Goal: Communication & Community: Answer question/provide support

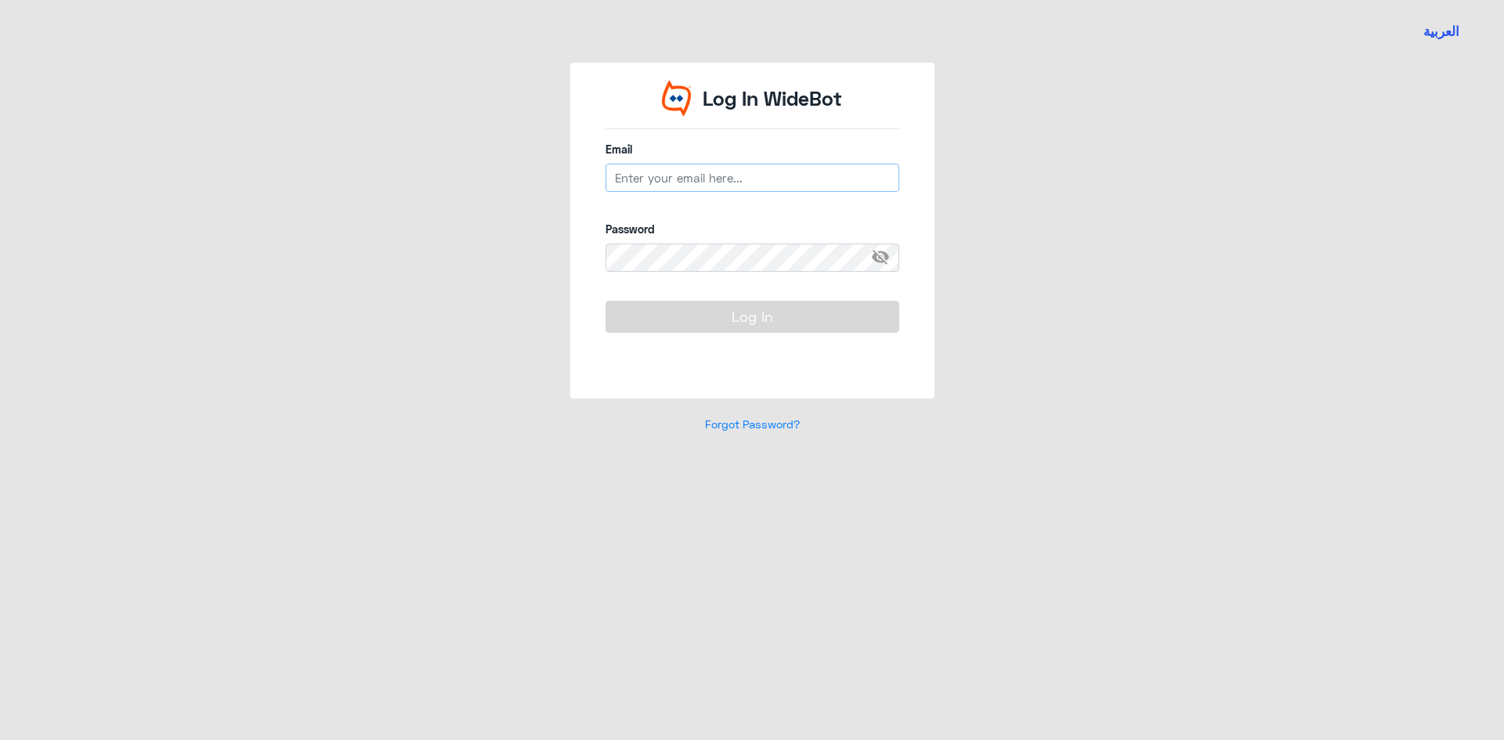
type input "n_qirnas@dallah-hospital.com"
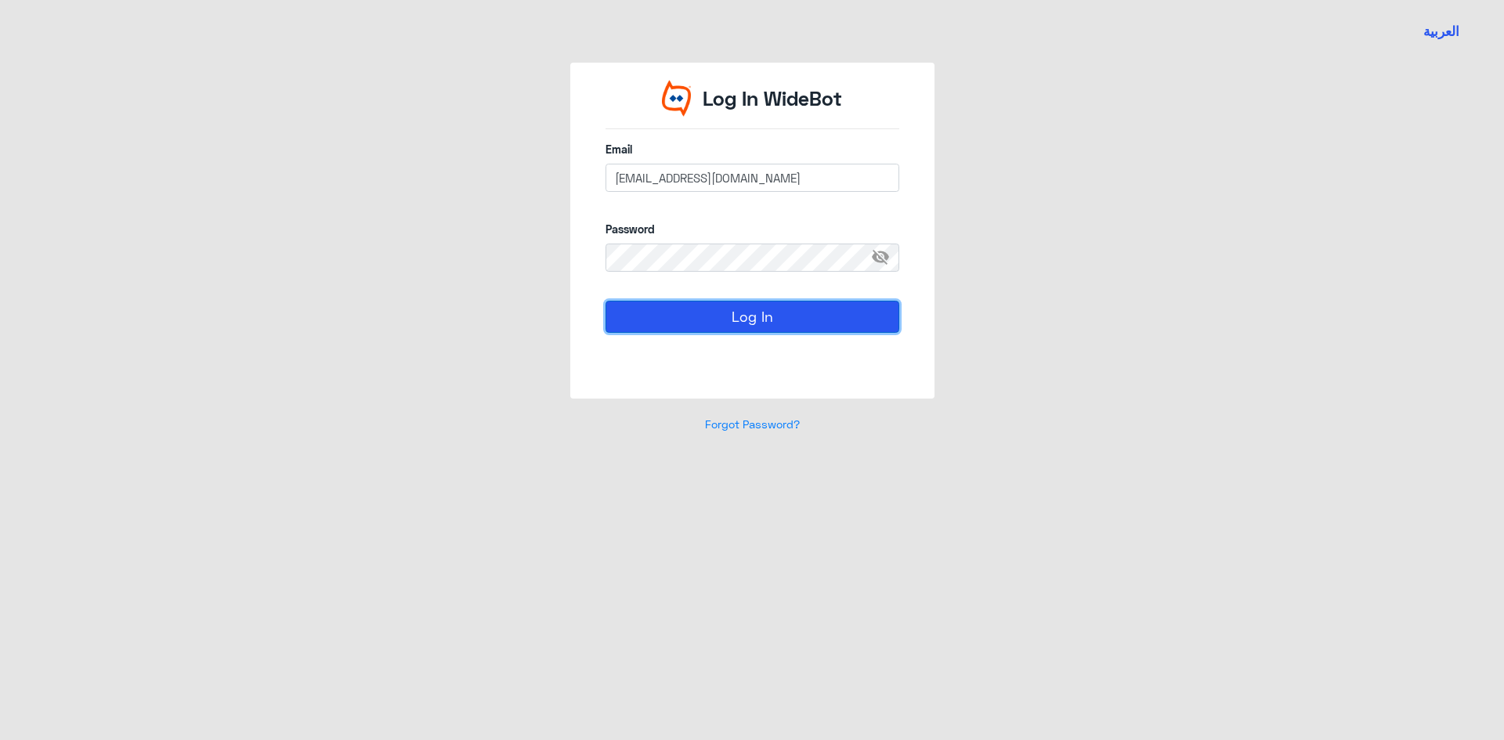
click at [695, 310] on button "Log In" at bounding box center [753, 316] width 294 height 31
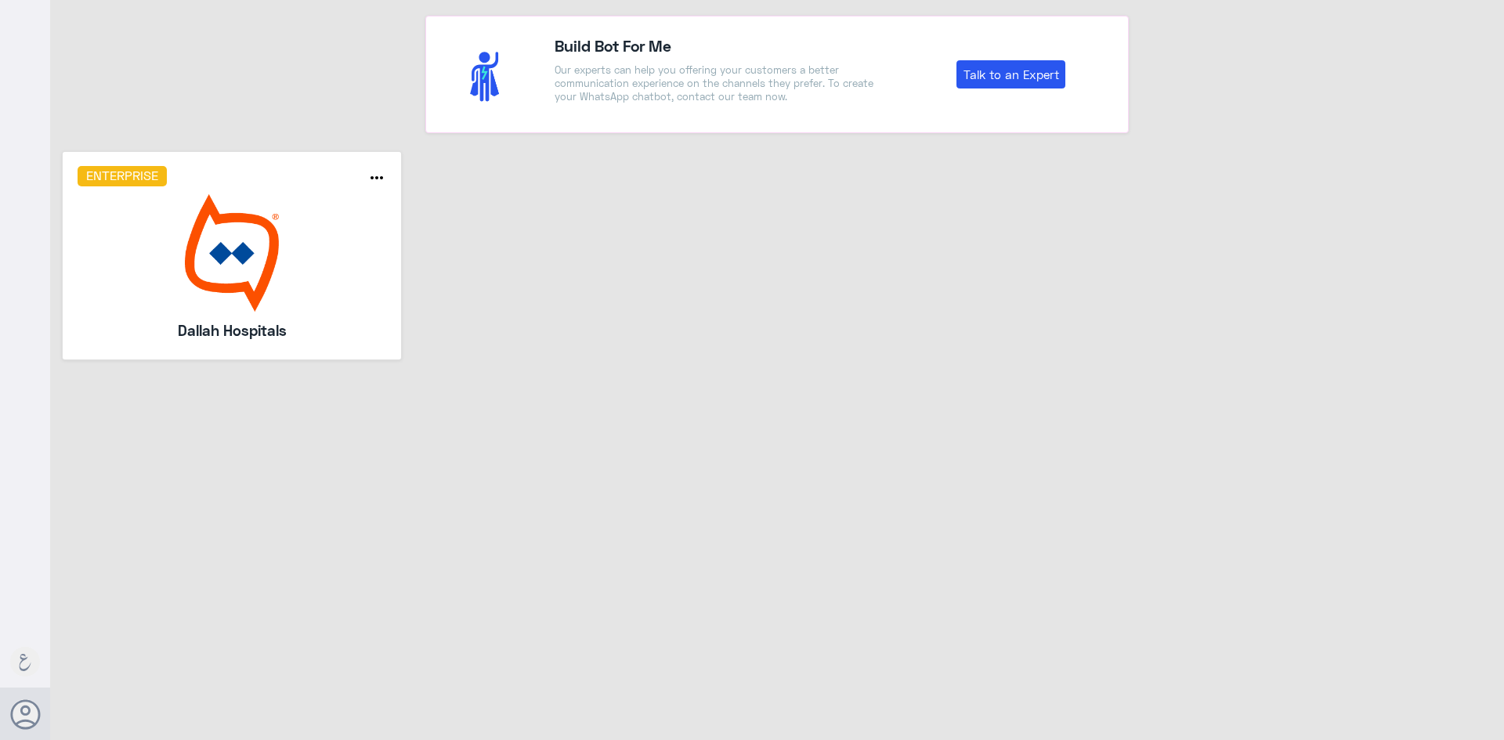
click at [199, 239] on img at bounding box center [232, 253] width 309 height 118
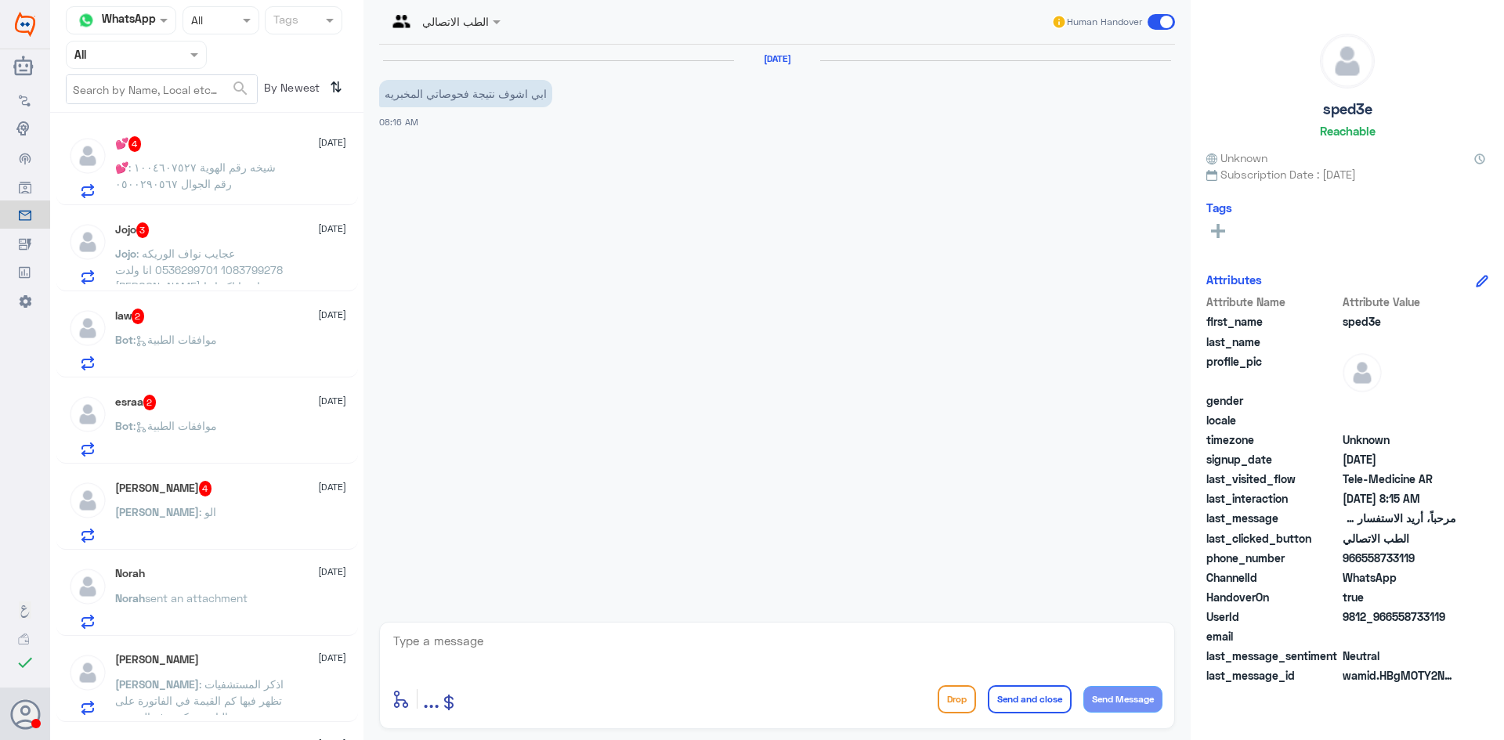
click at [215, 96] on input "text" at bounding box center [162, 89] width 190 height 28
click at [157, 48] on input "text" at bounding box center [117, 54] width 86 height 18
click at [178, 178] on div "Your Team" at bounding box center [136, 196] width 141 height 36
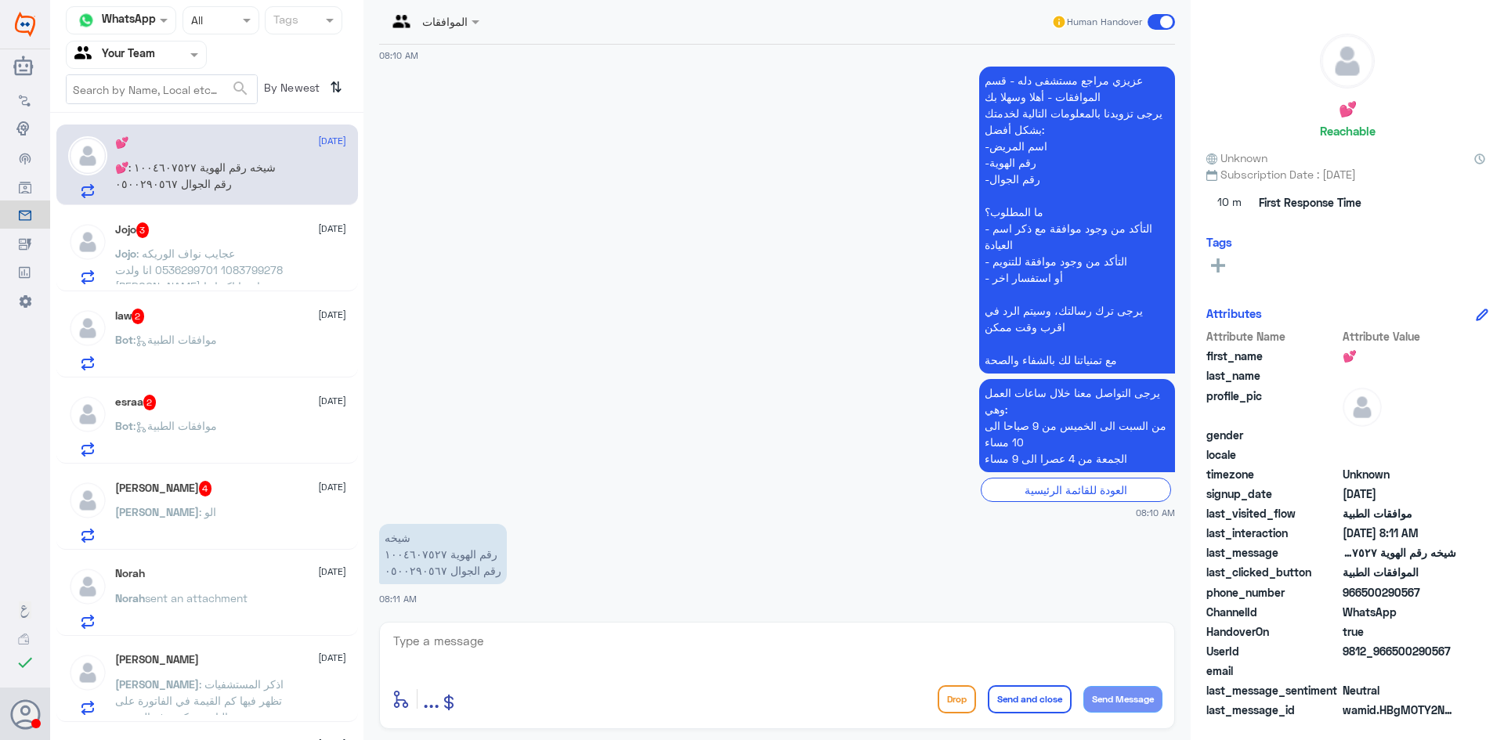
click at [219, 187] on p "💕 : شيخه رقم الهوية ١٠٠٤٦٠٧٥٢٧ رقم الجوال ٠٥٠٠٢٩٠٥٦٧" at bounding box center [203, 178] width 176 height 39
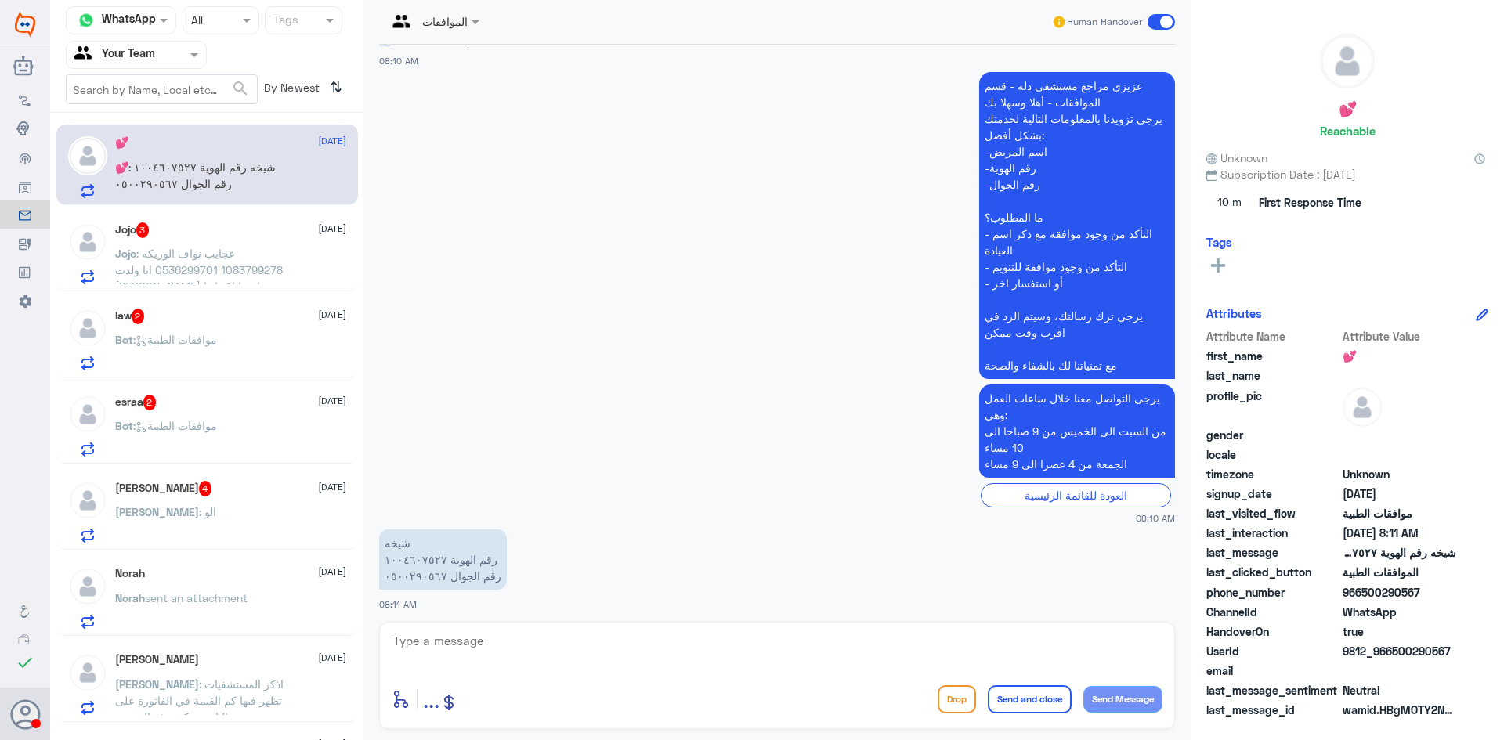
scroll to position [572, 0]
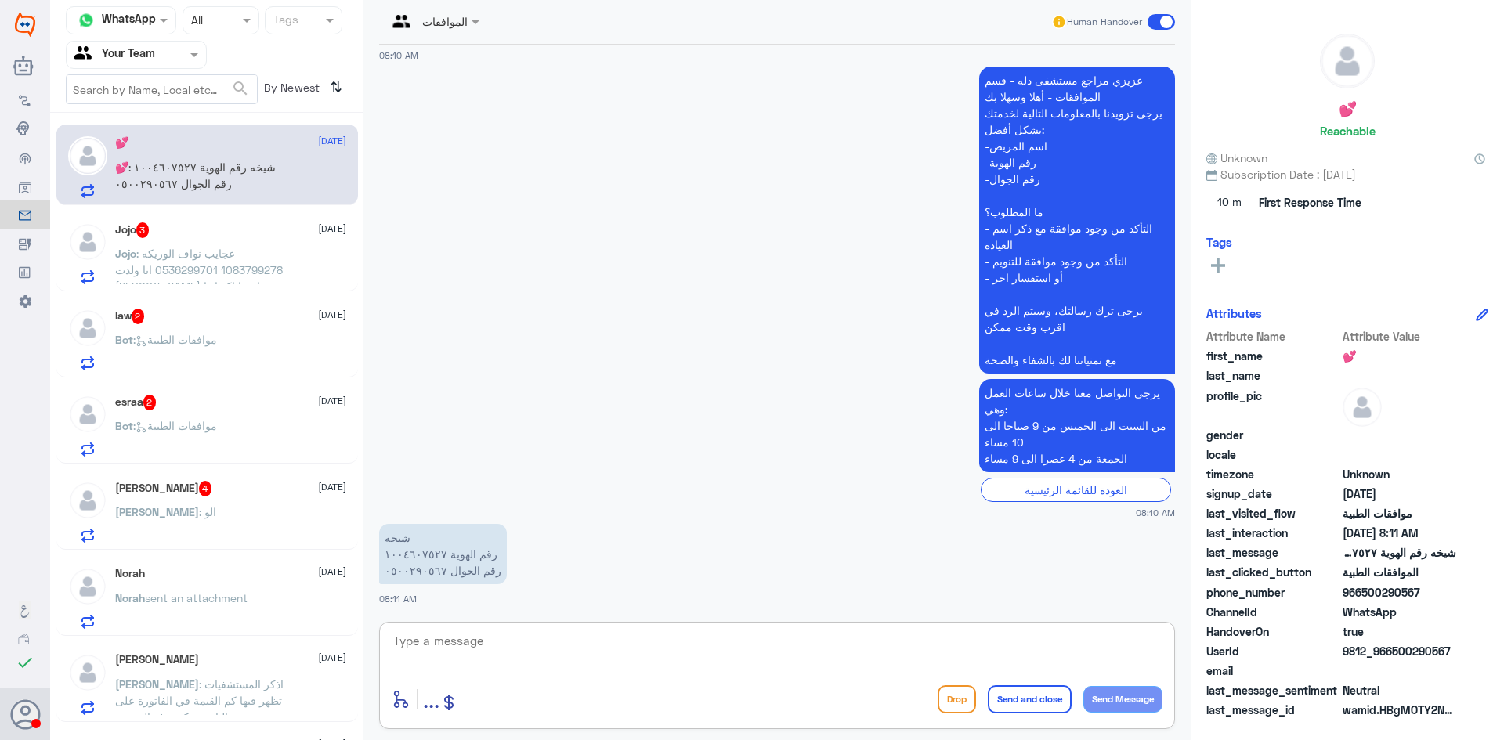
click at [605, 653] on textarea at bounding box center [777, 650] width 771 height 38
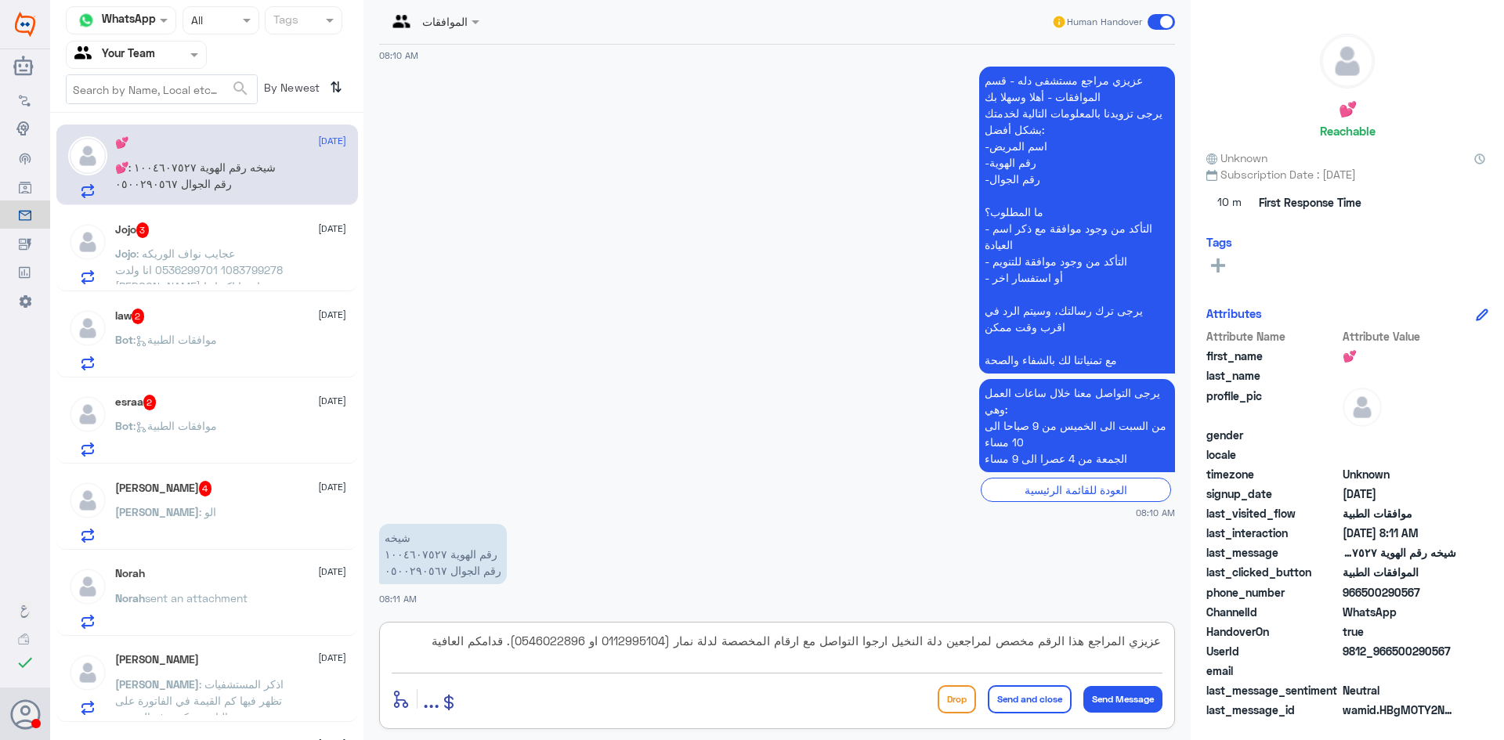
type textarea "عزيزي المراجع هذا الرقم مخصص لمراجعين دلة النخيل ارجوا التواصل مع ارقام المخصصة…"
click at [1018, 693] on button "Send and close" at bounding box center [1030, 699] width 84 height 28
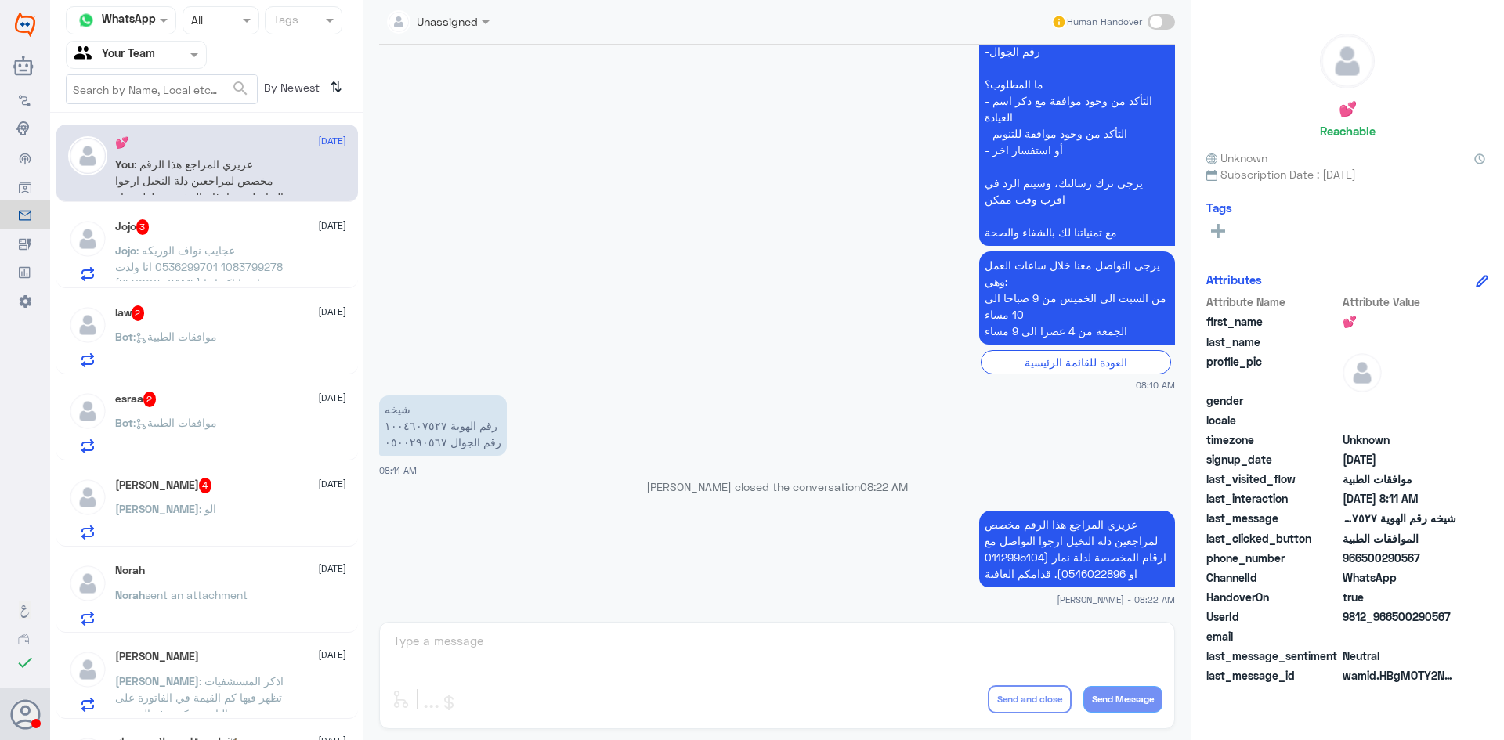
click at [276, 238] on div "Jojo 3 14 September Jojo : عجايب نواف الوريكه 1083799278 0536299701 انا ولدت بن…" at bounding box center [230, 250] width 231 height 62
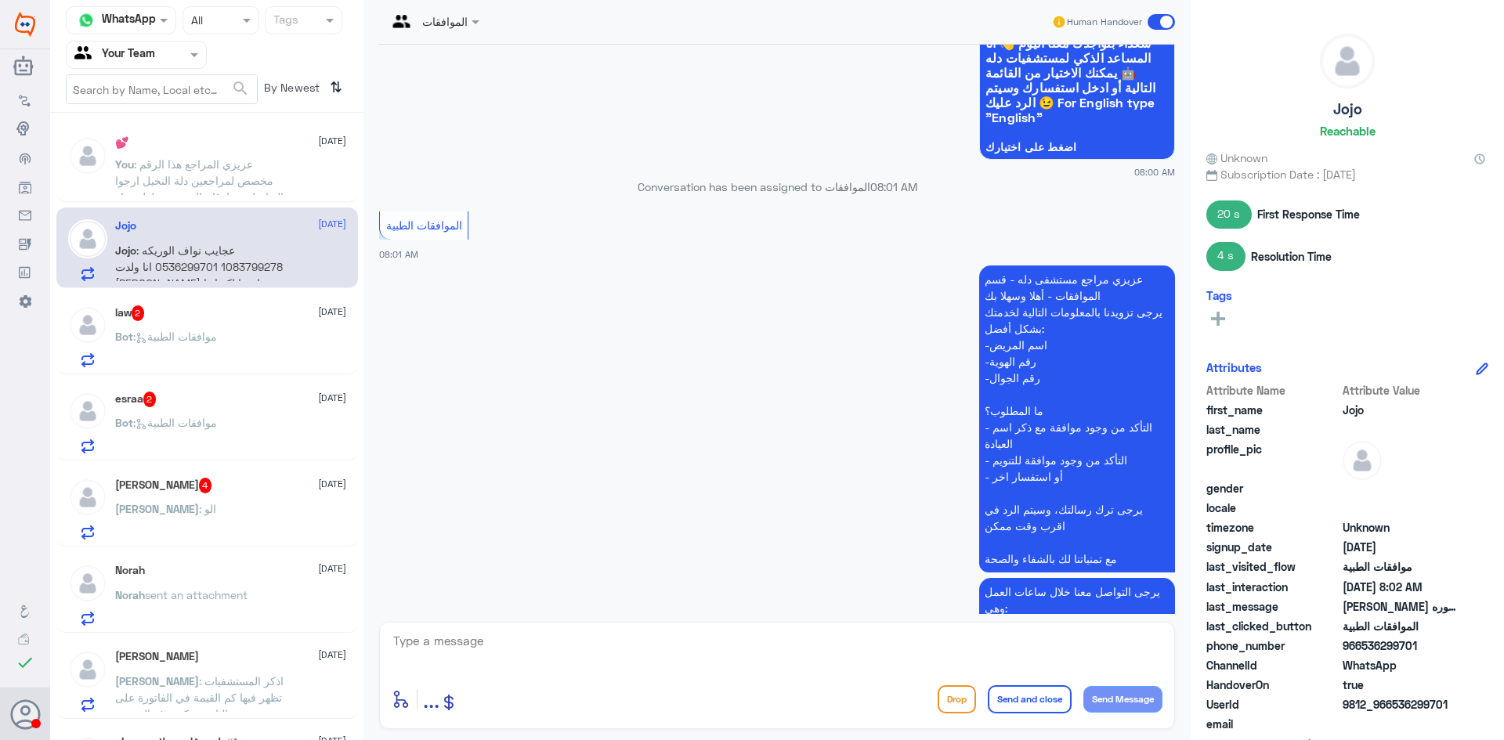
scroll to position [1277, 0]
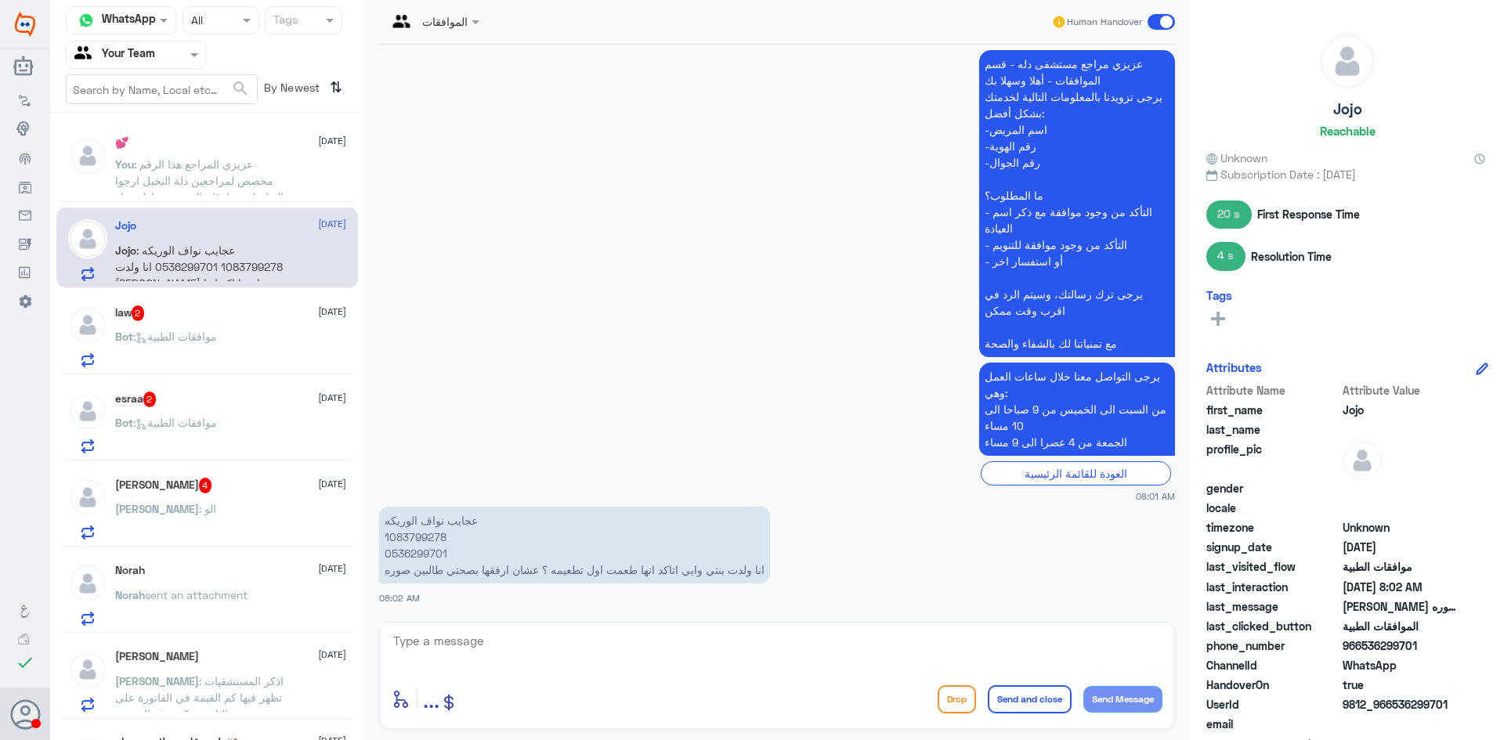
click at [396, 536] on p "عجايب نواف الوريكه 1083799278 0536299701 انا ولدت بنتي وابي اتاكد انها طعمت اول…" at bounding box center [574, 545] width 391 height 77
copy p "1083799278"
click at [620, 637] on textarea at bounding box center [777, 650] width 771 height 38
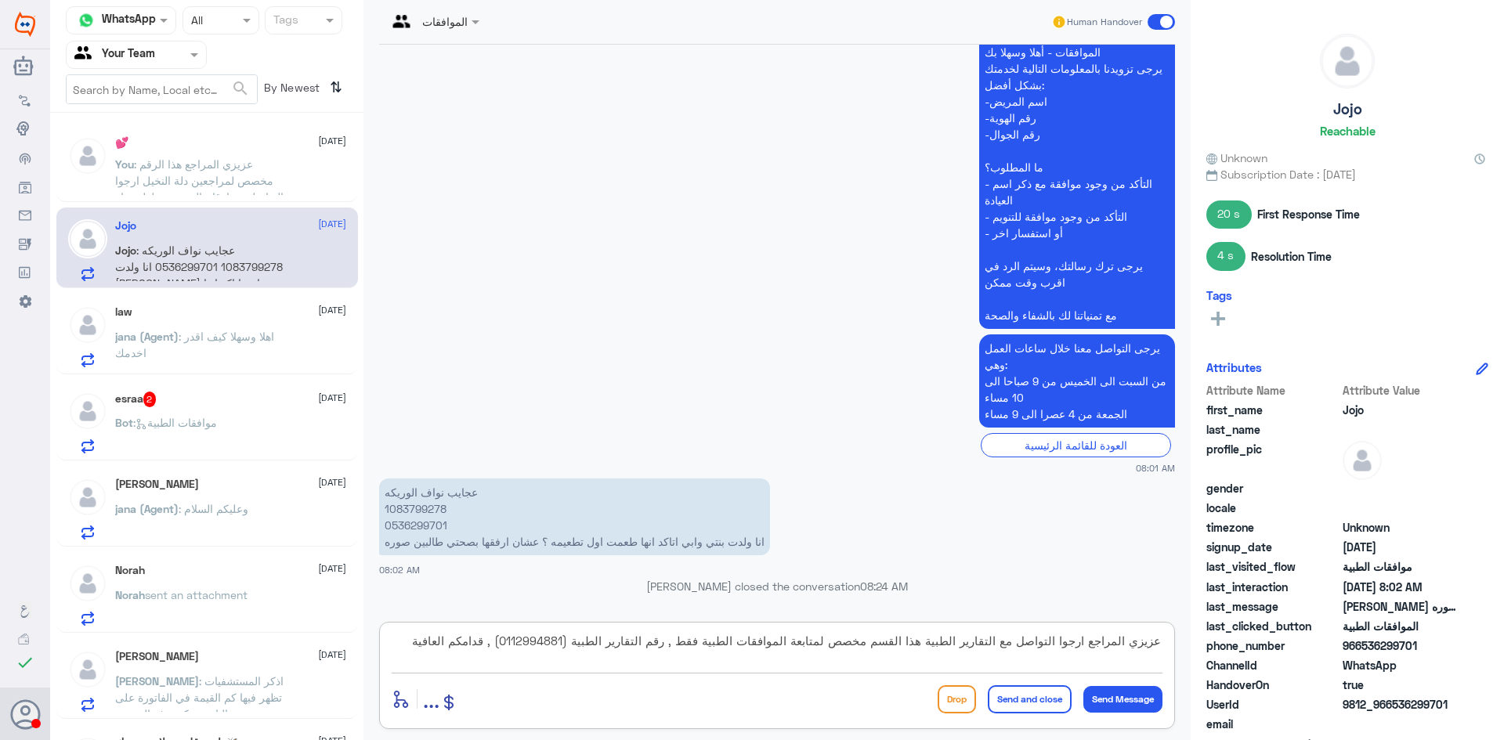
type textarea "عزيزي المراجع ارجوا التواصل مع التقارير الطبية هذا القسم مخصص لمتابعة الموافقات…"
click at [1003, 701] on button "Send and close" at bounding box center [1030, 699] width 84 height 28
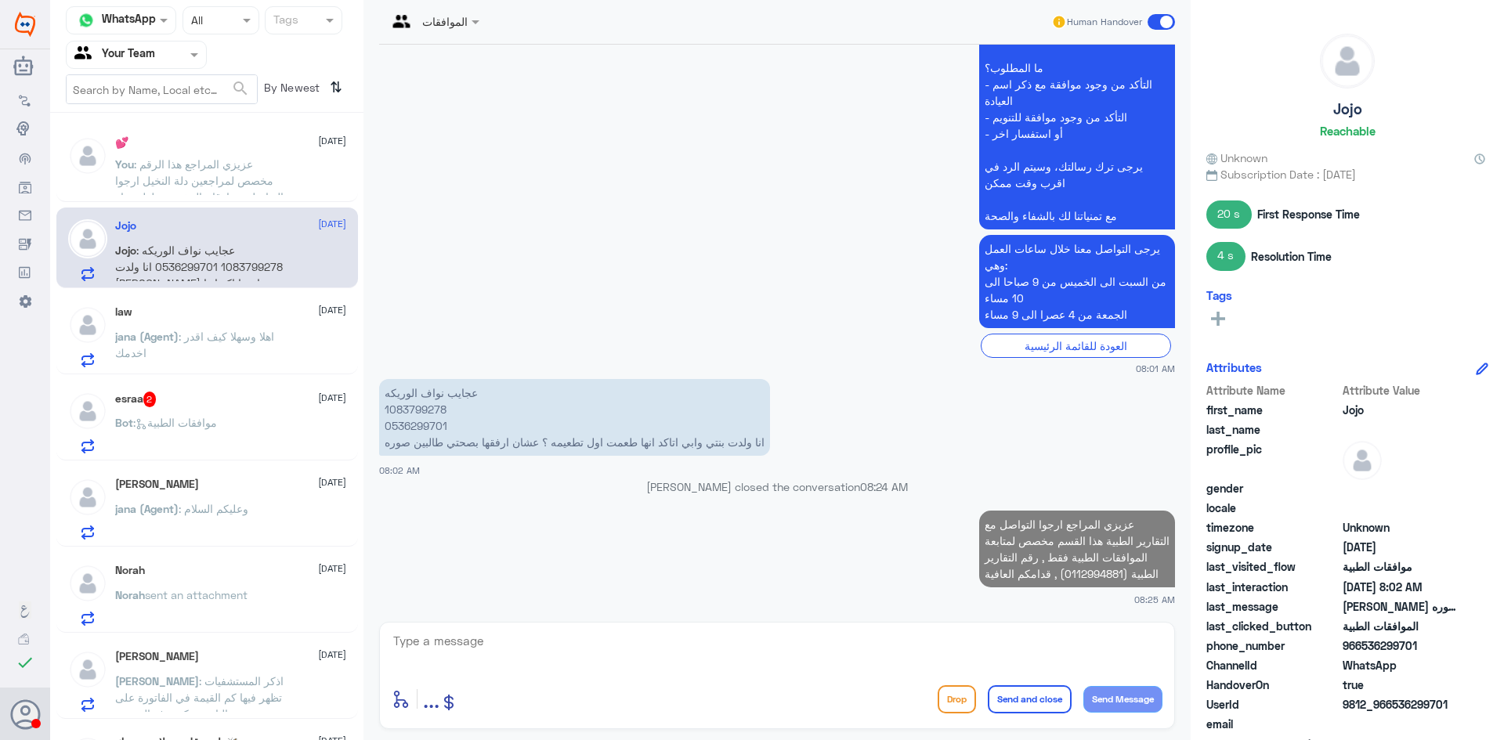
scroll to position [1401, 0]
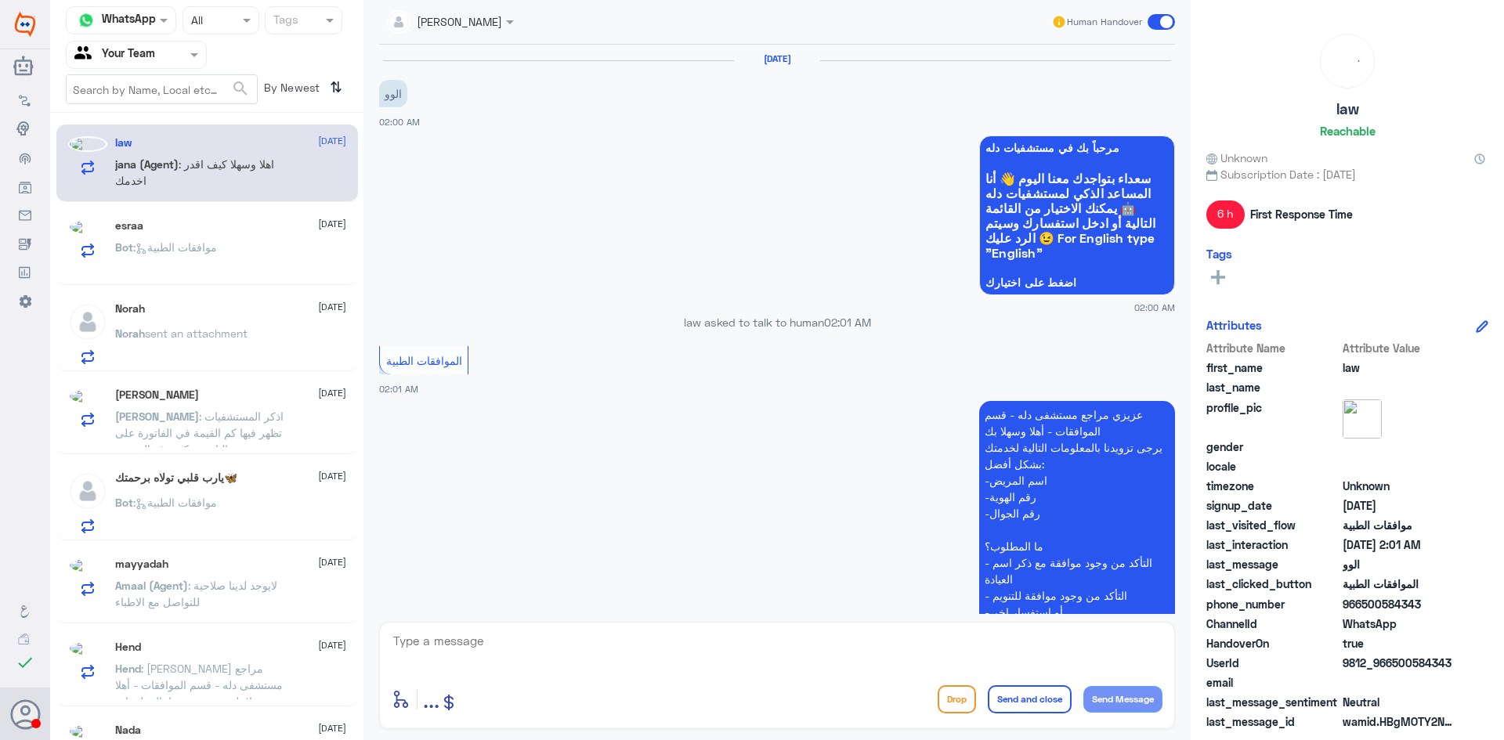
scroll to position [327, 0]
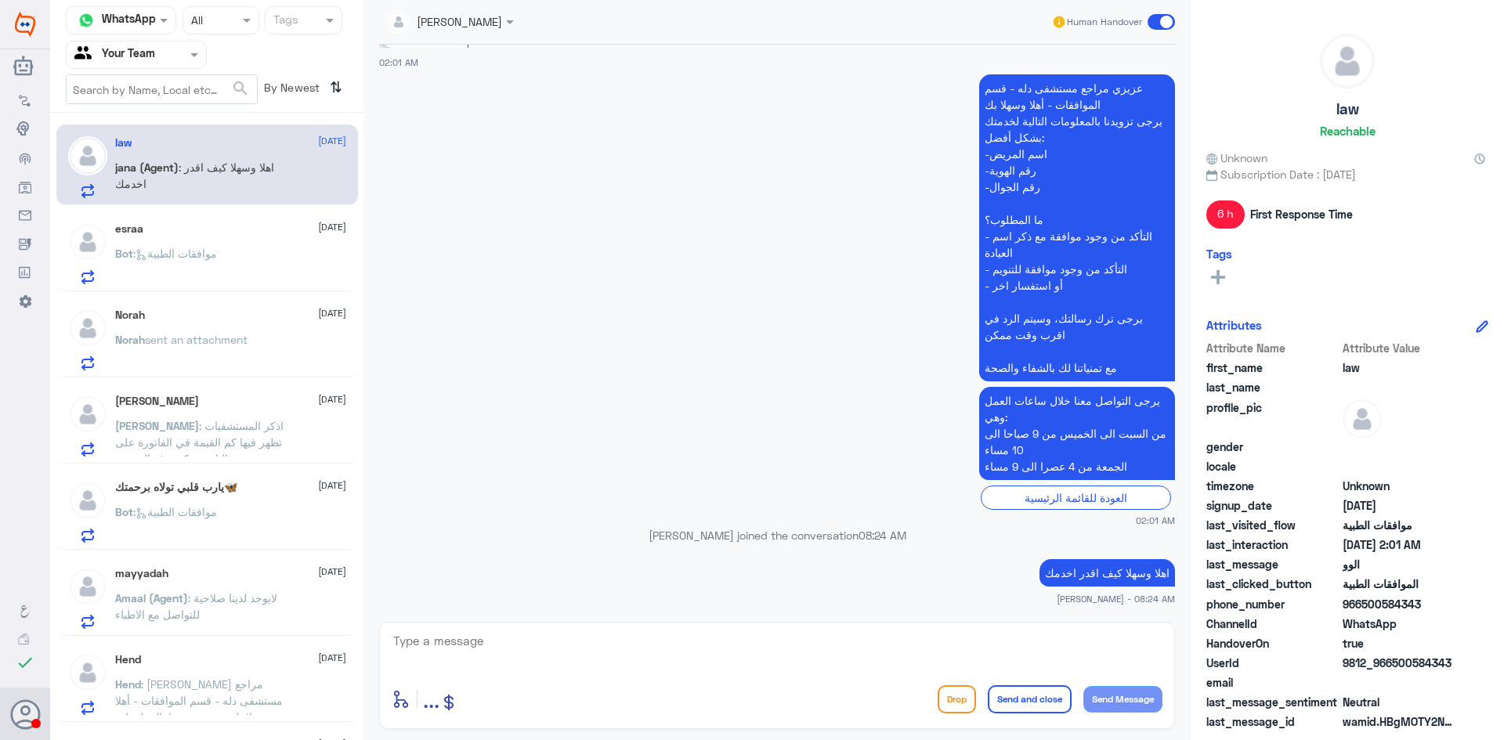
click at [268, 273] on div "Bot : موافقات الطبية" at bounding box center [230, 266] width 231 height 35
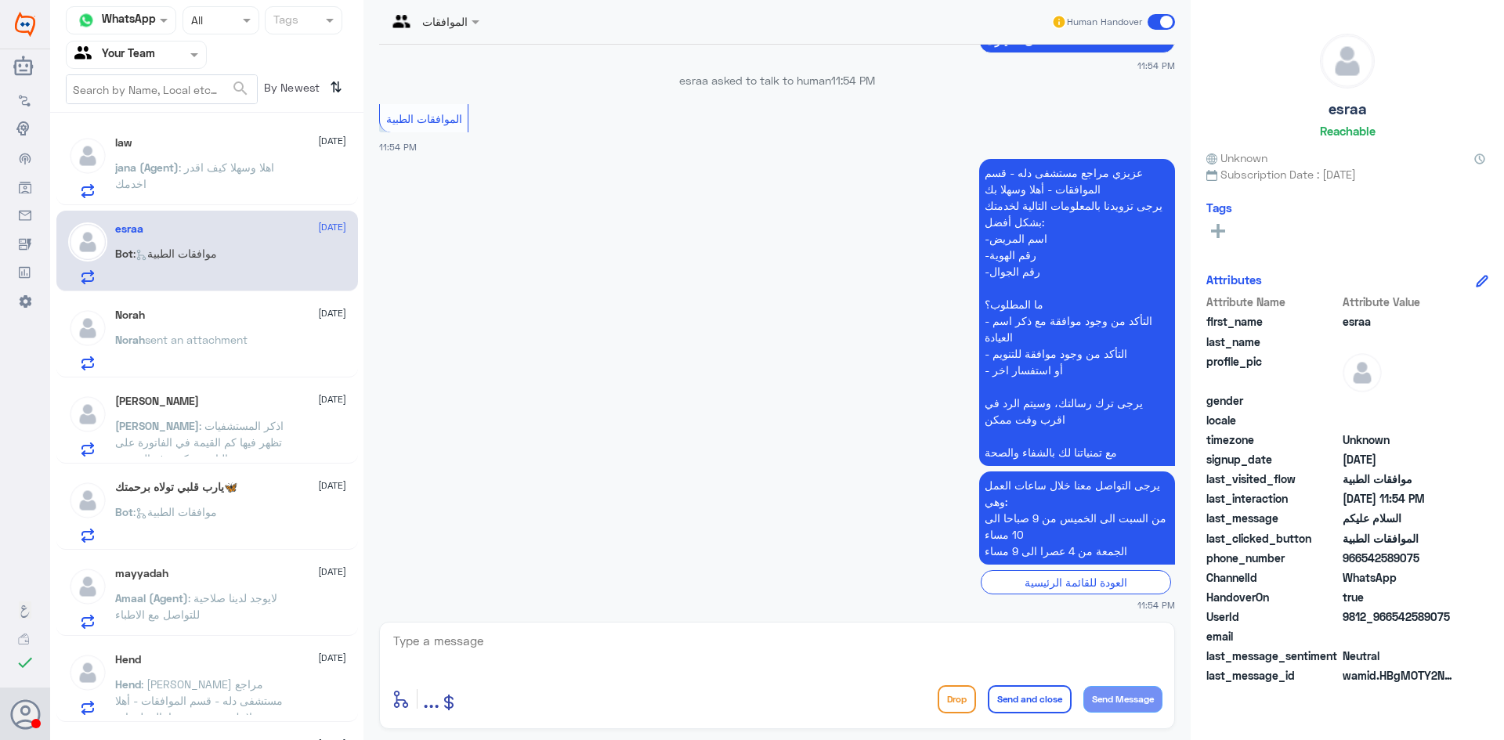
scroll to position [248, 0]
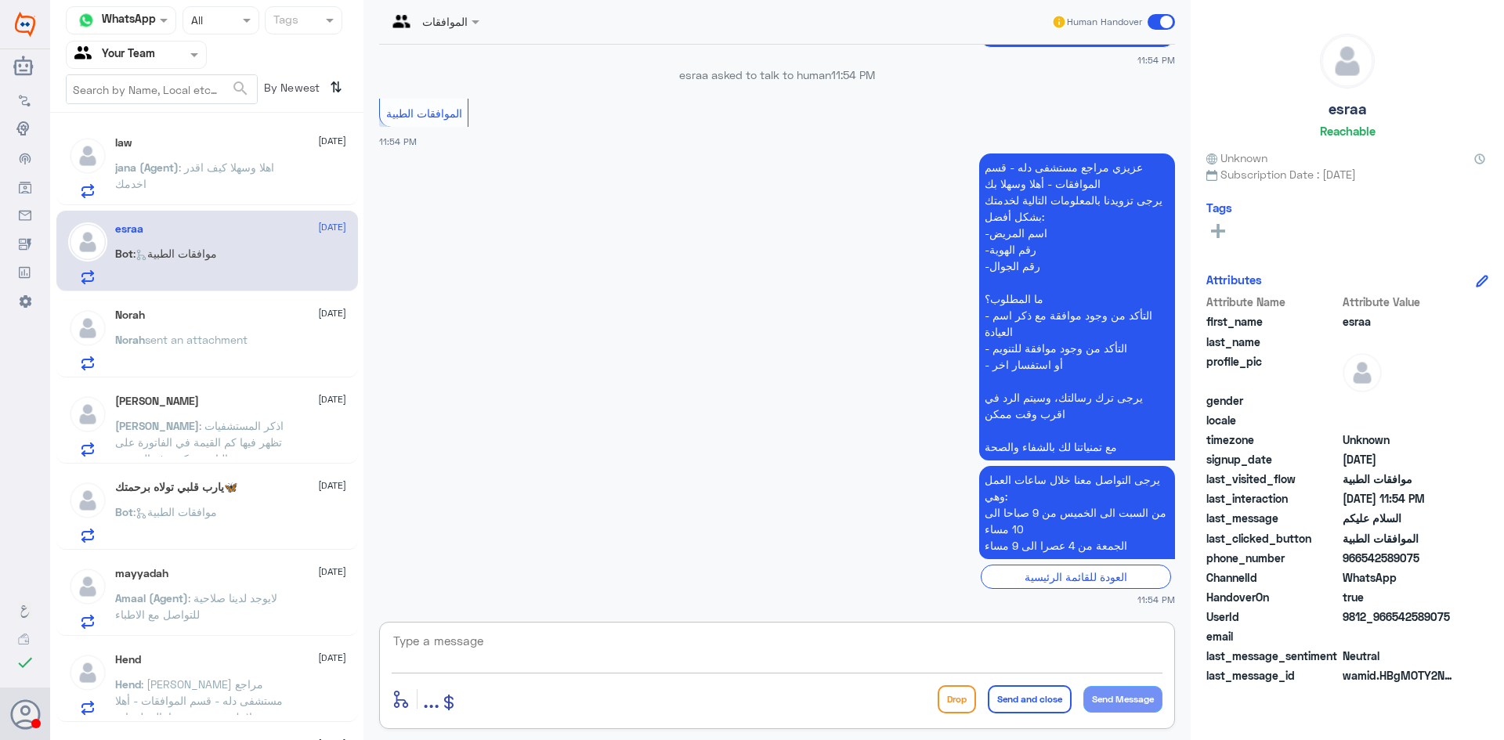
click at [889, 649] on textarea at bounding box center [777, 650] width 771 height 38
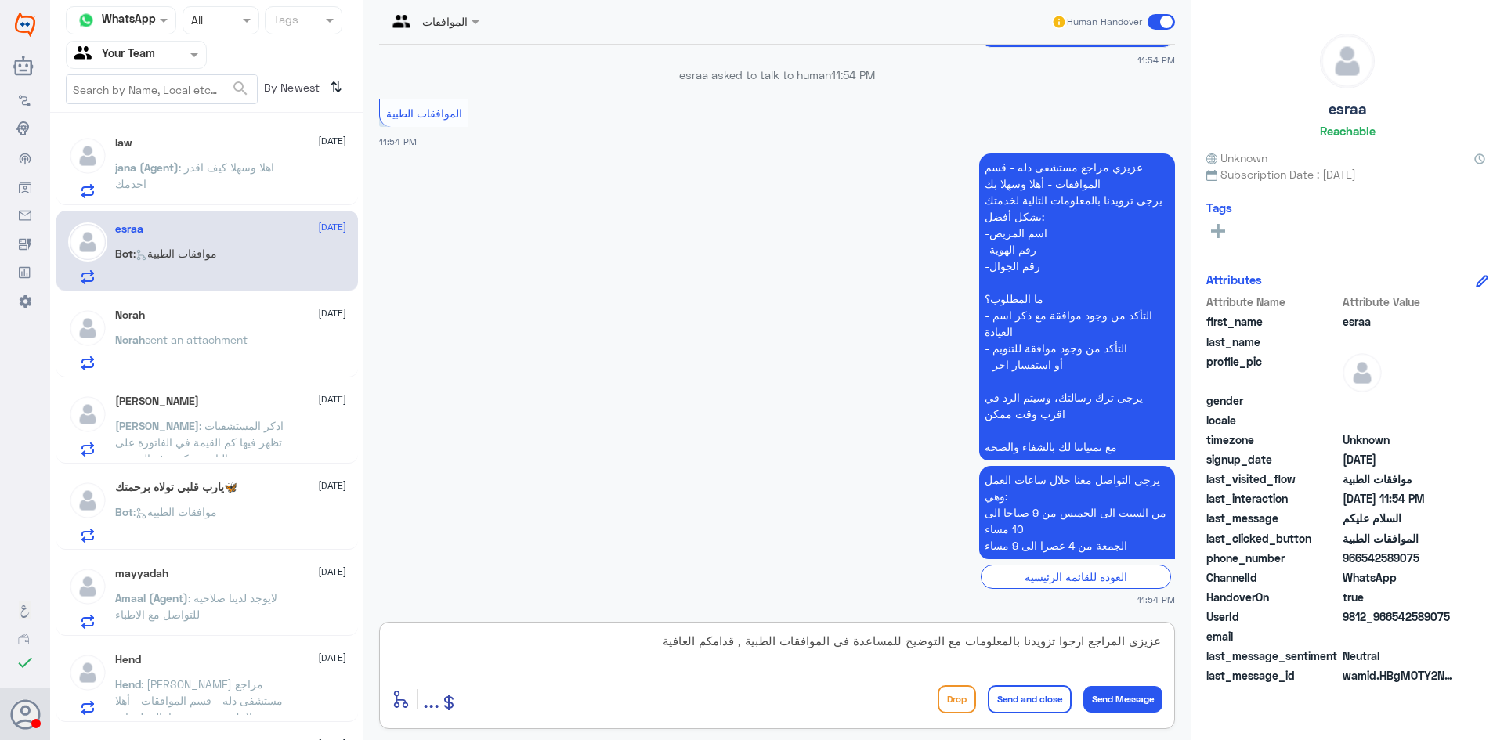
type textarea "عزيزي المراجع ارجوا تزويدنا بالمعلومات مع التوضيح للمساعدة في الموافقات الطبية …"
click at [1027, 703] on button "Send and close" at bounding box center [1030, 699] width 84 height 28
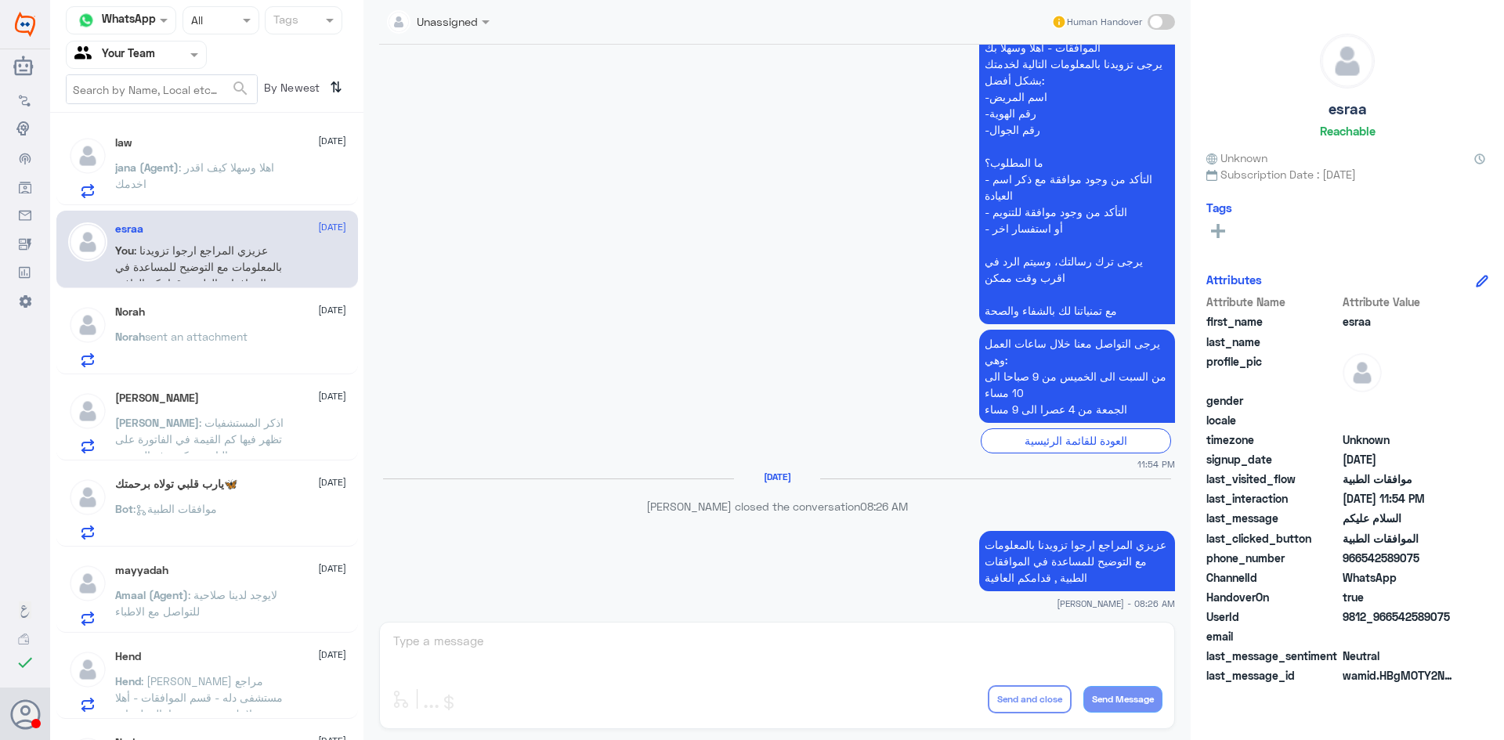
scroll to position [359, 0]
click at [280, 335] on div "Norah sent an attachment" at bounding box center [230, 349] width 231 height 35
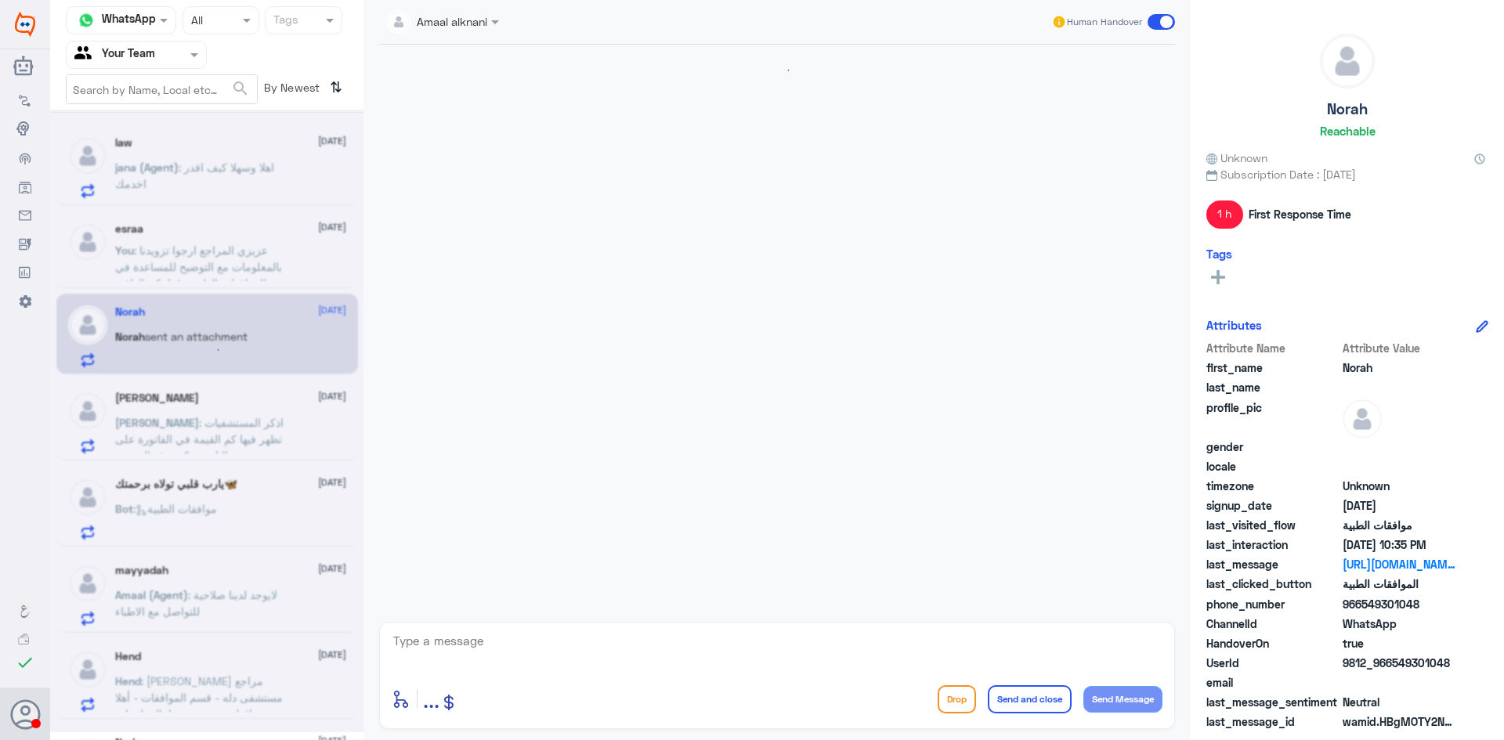
scroll to position [1080, 0]
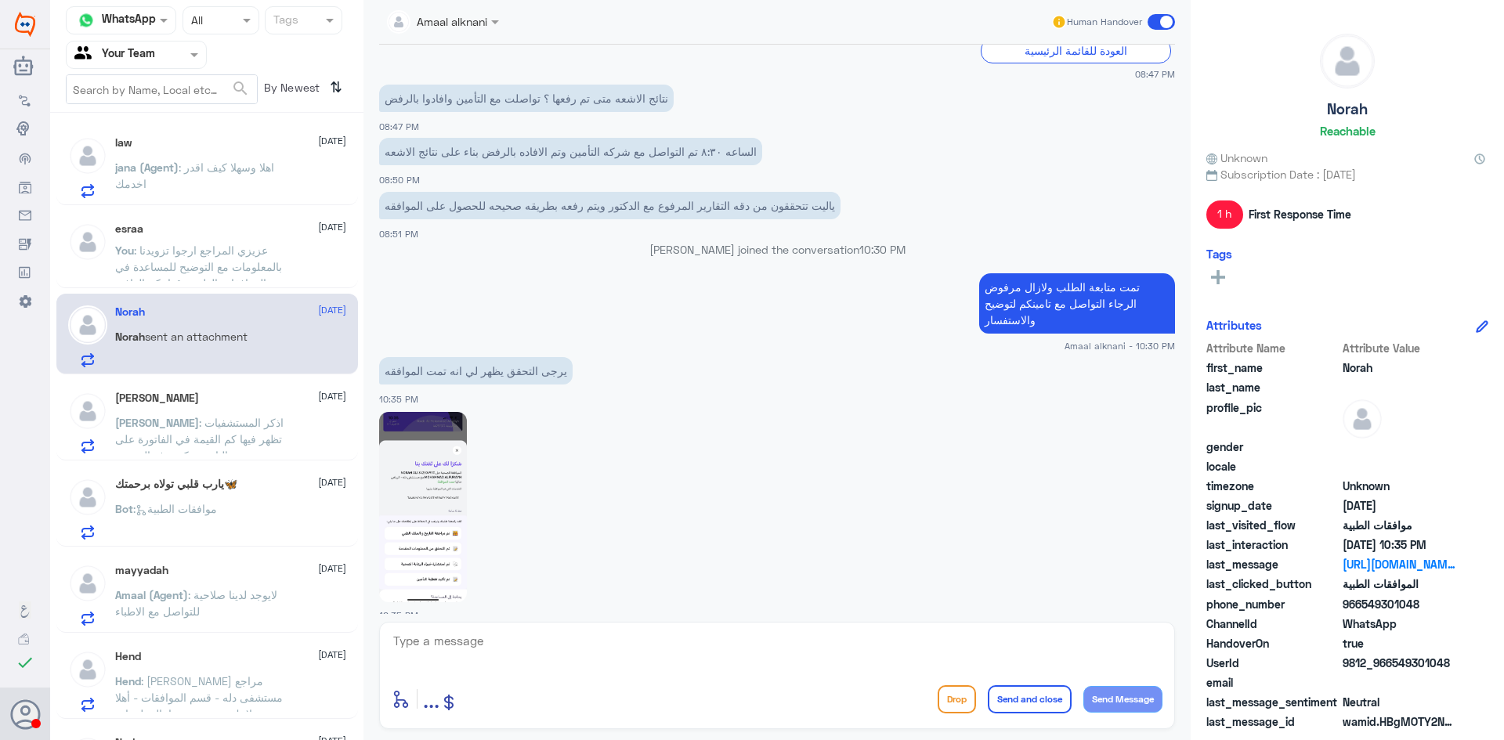
click at [403, 430] on img at bounding box center [423, 507] width 88 height 190
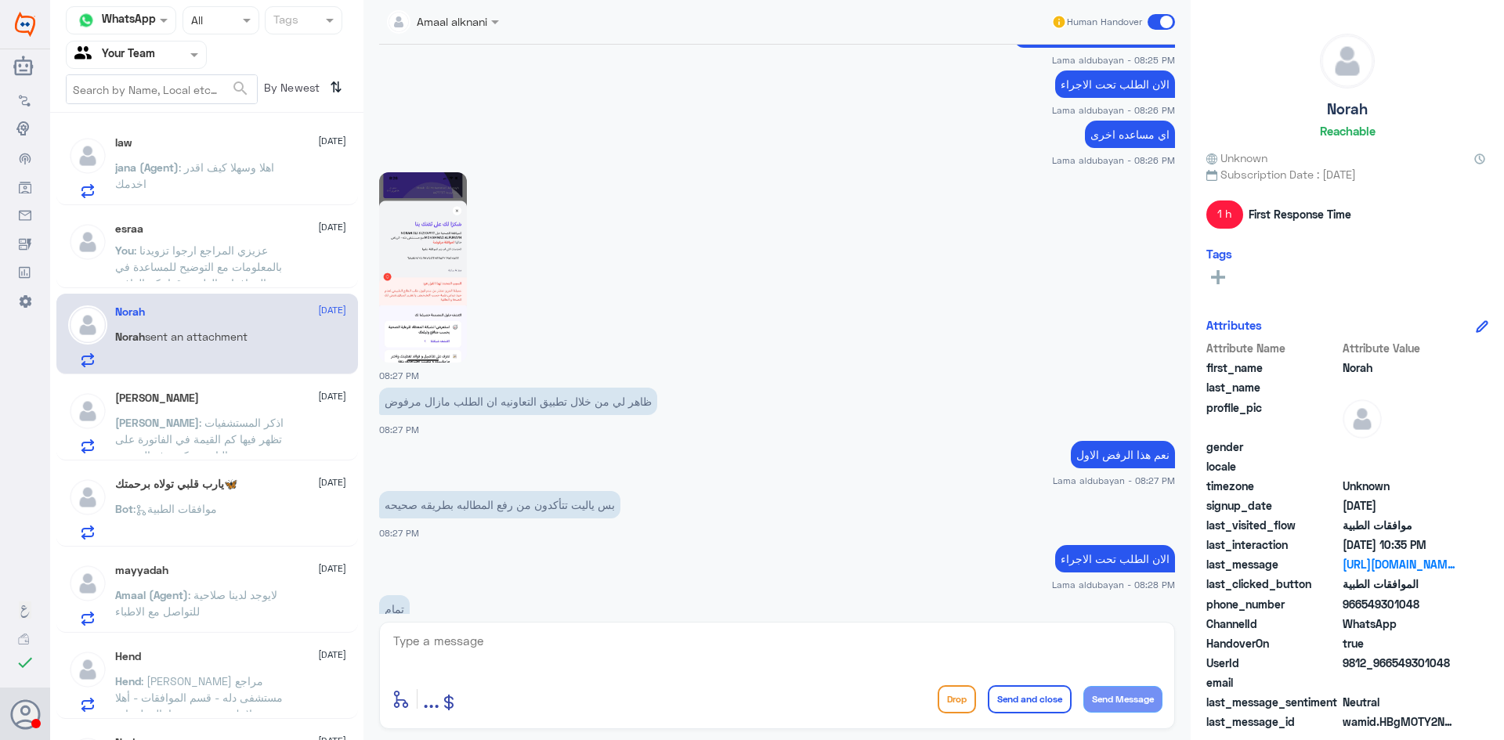
scroll to position [790, 0]
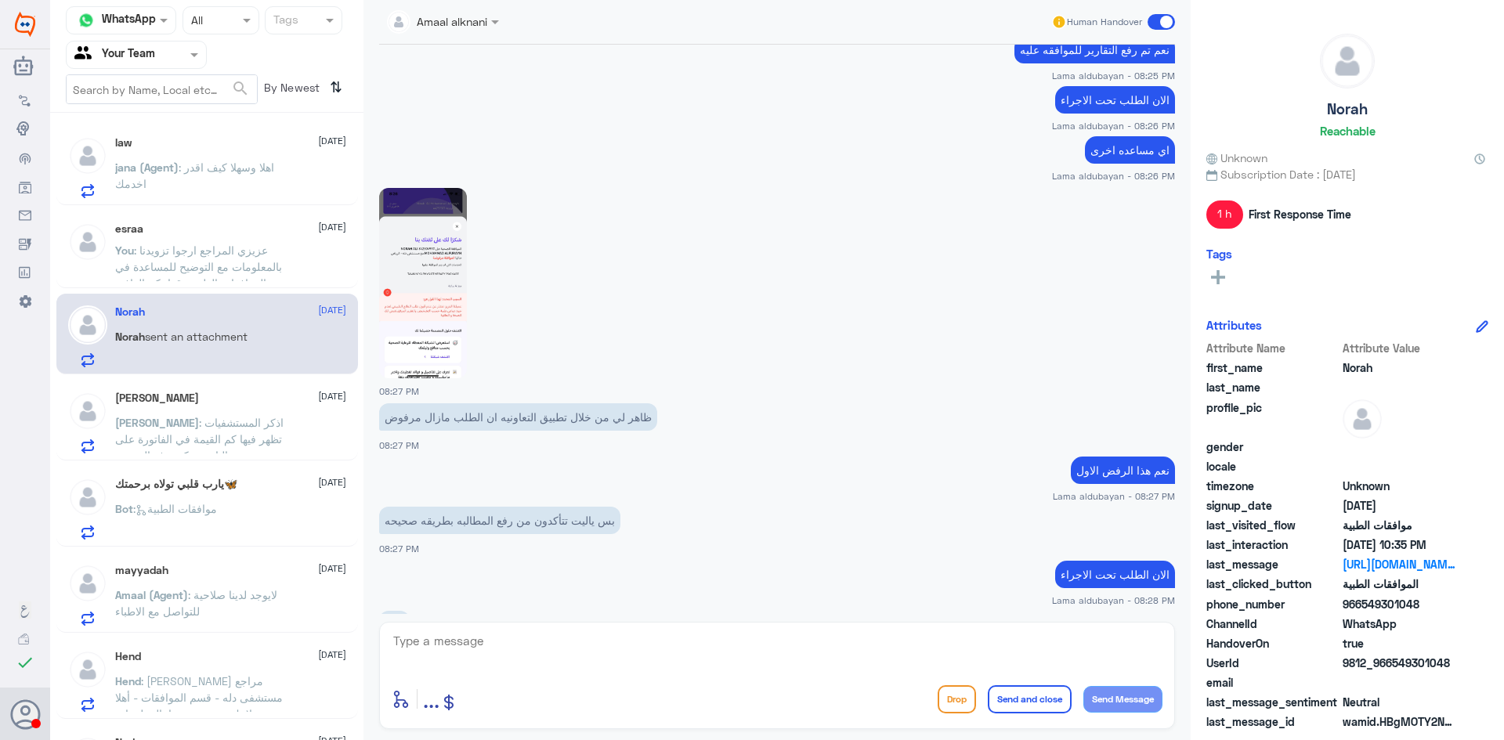
click at [443, 279] on img at bounding box center [423, 283] width 88 height 190
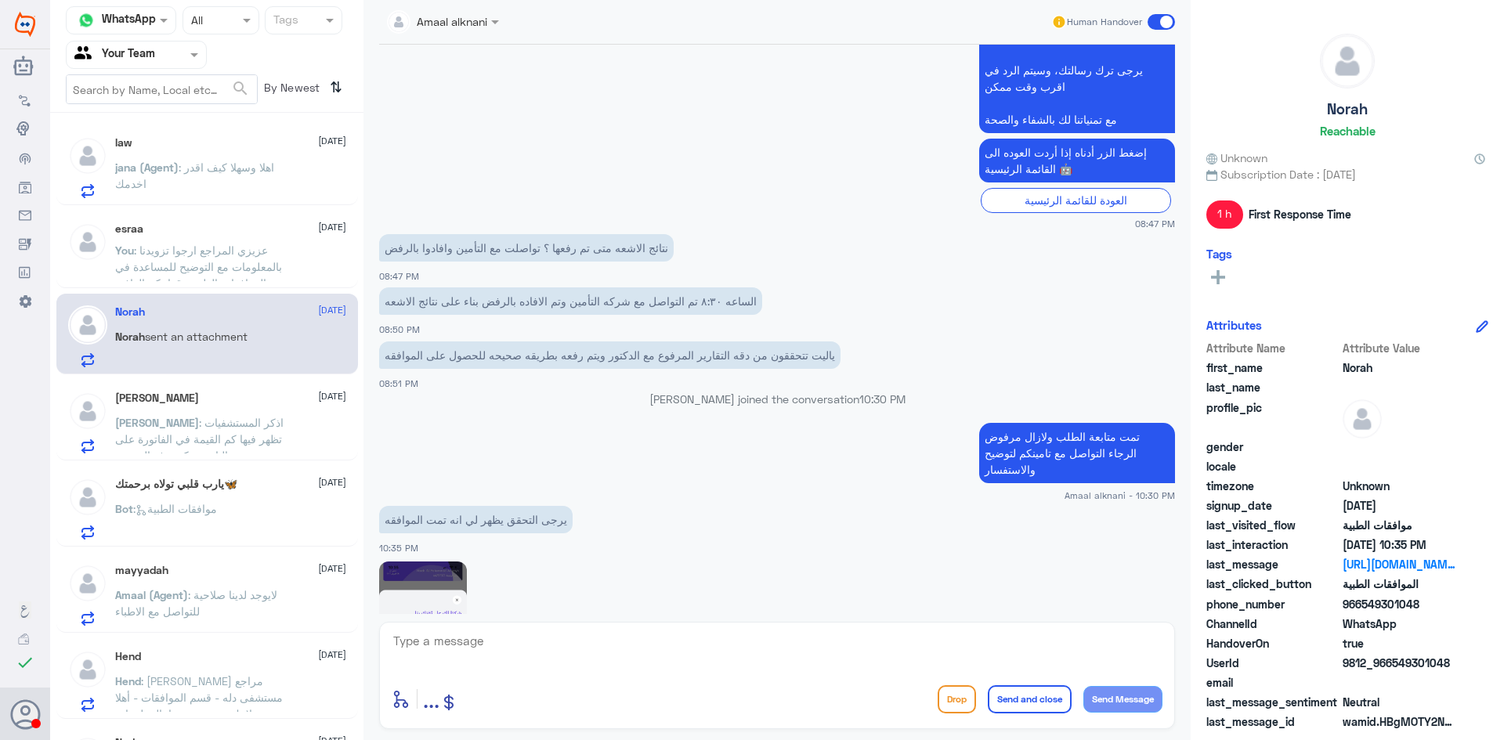
scroll to position [2298, 0]
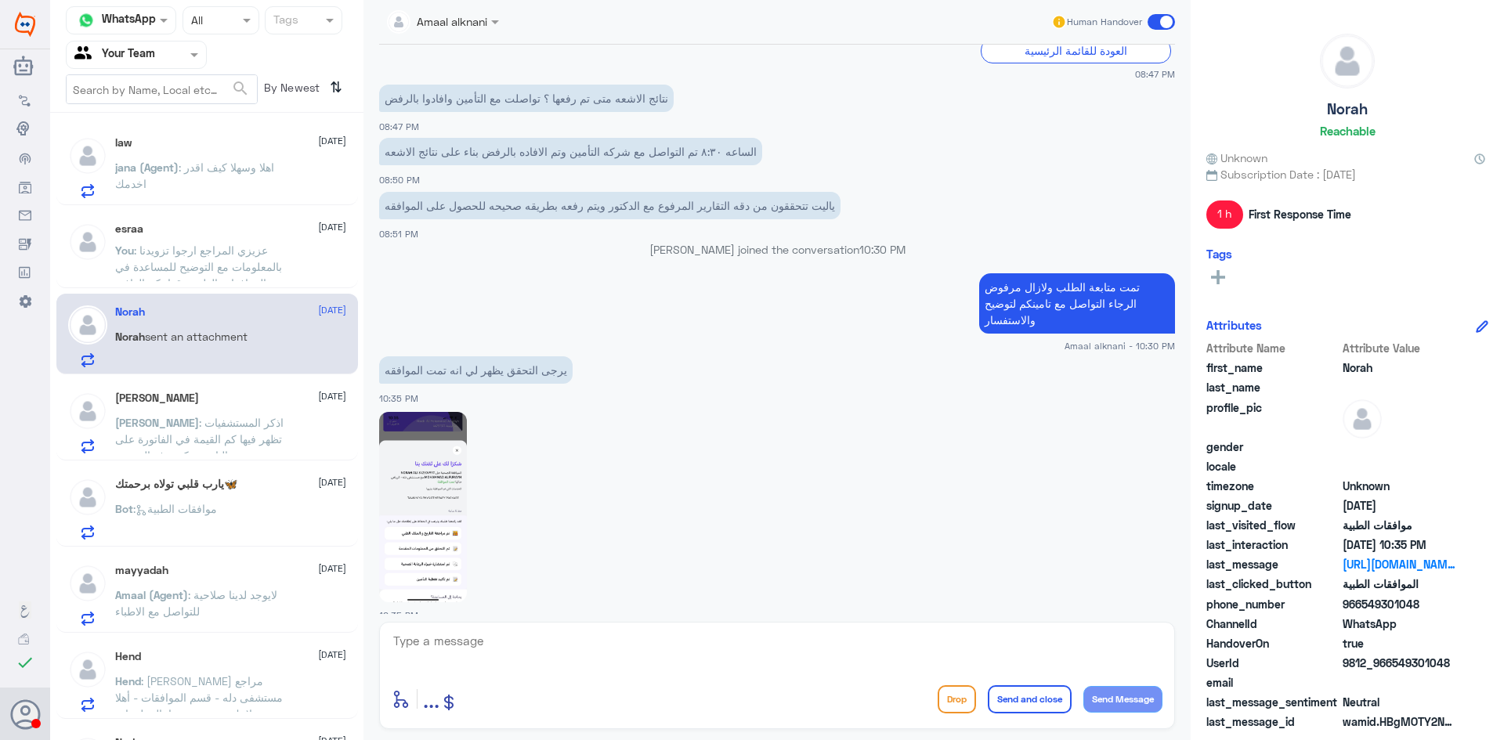
click at [790, 631] on textarea at bounding box center [777, 650] width 771 height 38
click at [447, 483] on img at bounding box center [423, 507] width 88 height 190
drag, startPoint x: 850, startPoint y: 636, endPoint x: 872, endPoint y: 638, distance: 22.1
click at [872, 638] on textarea "تعم صحيح تمت الموافقة عليها يمكنك مراجعة العيادة ا" at bounding box center [777, 650] width 771 height 38
type textarea "تعم صحيح تمت الموافقة عليها يمكنك مراجعة العيادة لاكمال الاجراءات , قدامكم العا…"
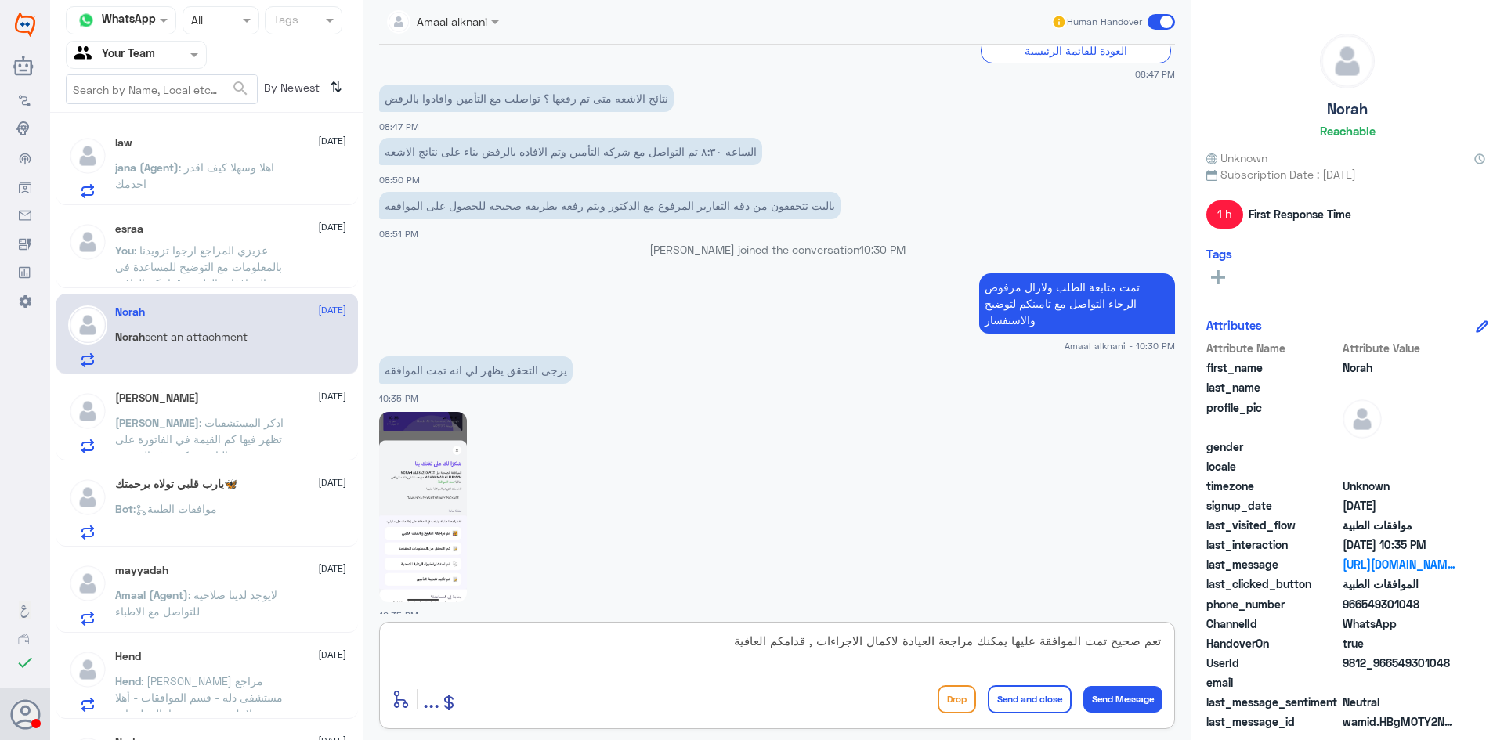
click at [995, 697] on button "Send and close" at bounding box center [1030, 699] width 84 height 28
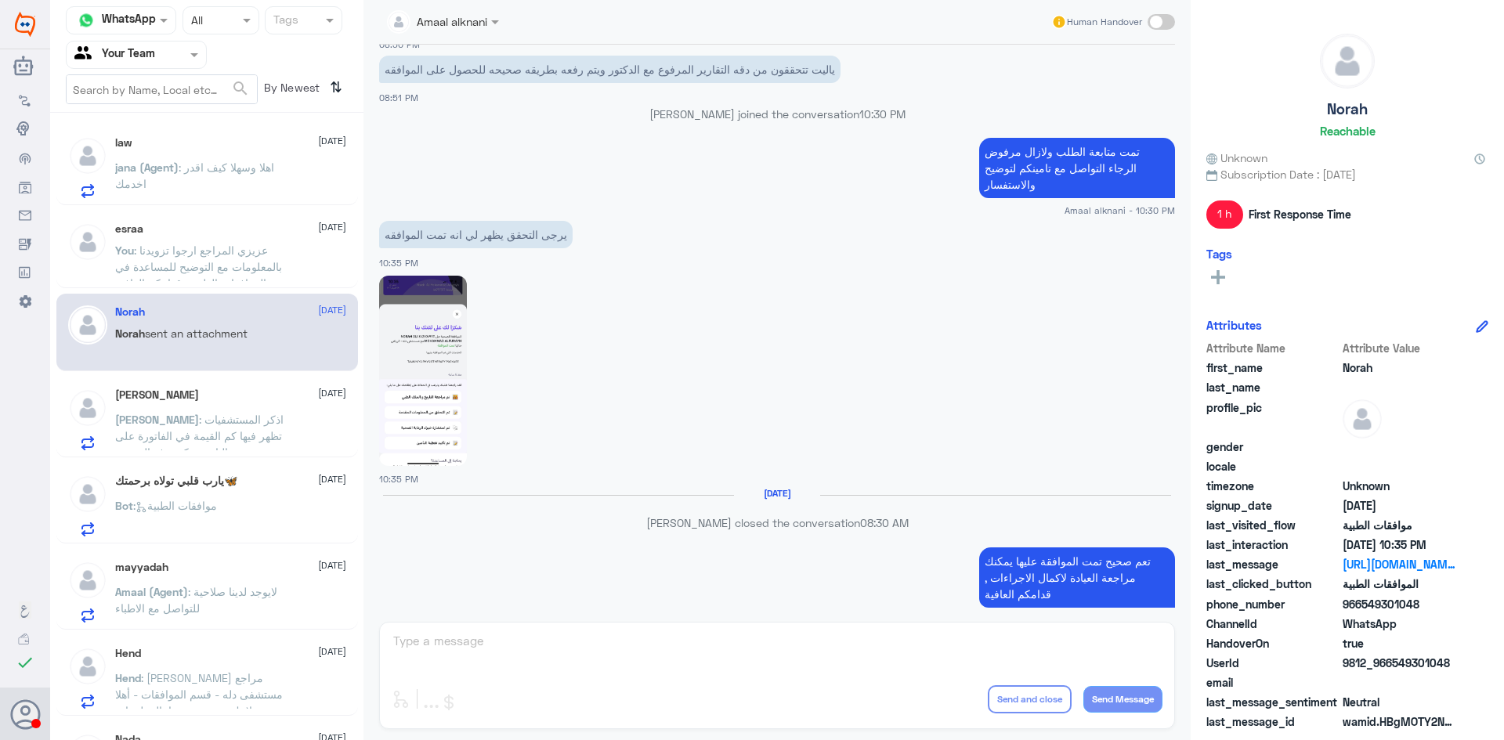
scroll to position [2409, 0]
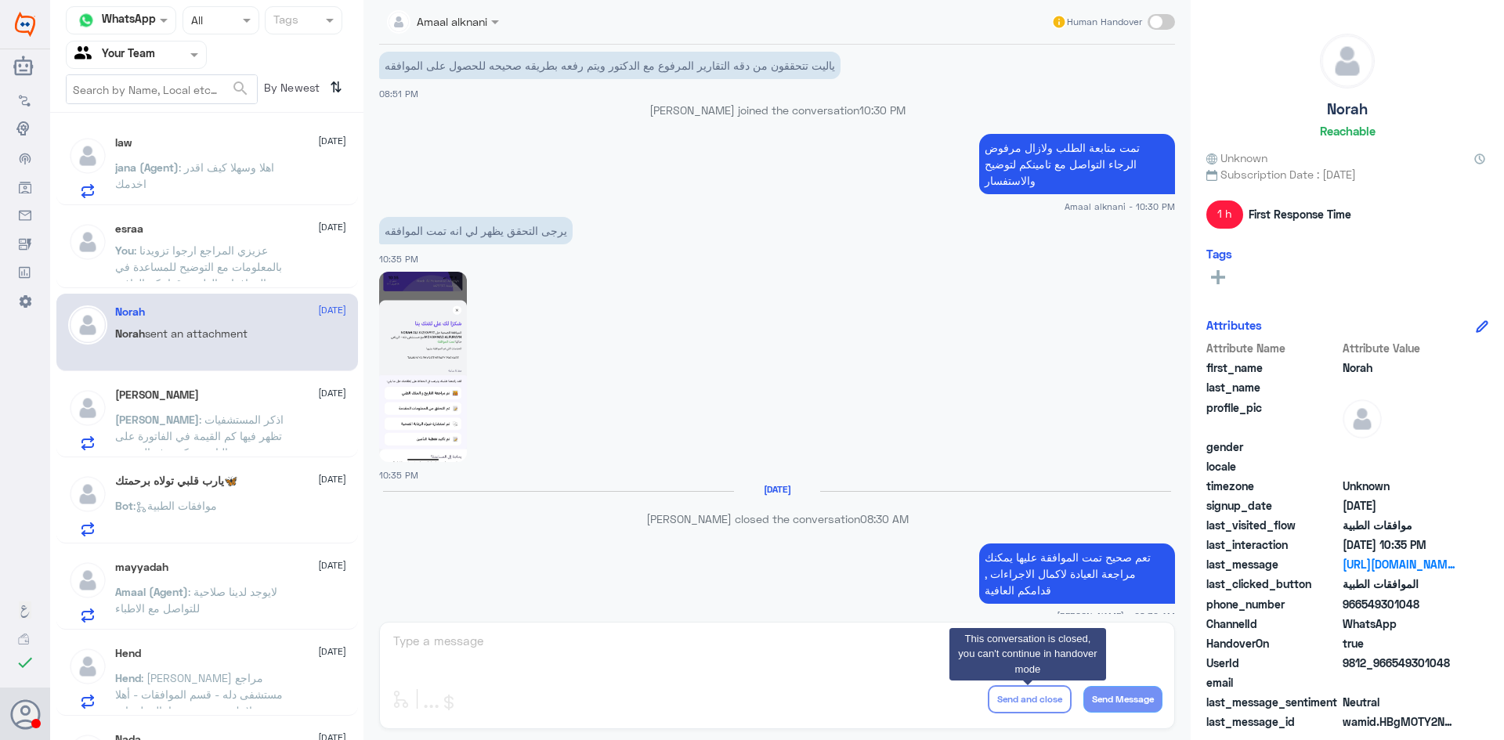
click at [140, 410] on div "Abdulrahman Amri 13 September Abdulrahman : اذكر المستشفيات تظهر فيها كم القيمة…" at bounding box center [230, 420] width 231 height 62
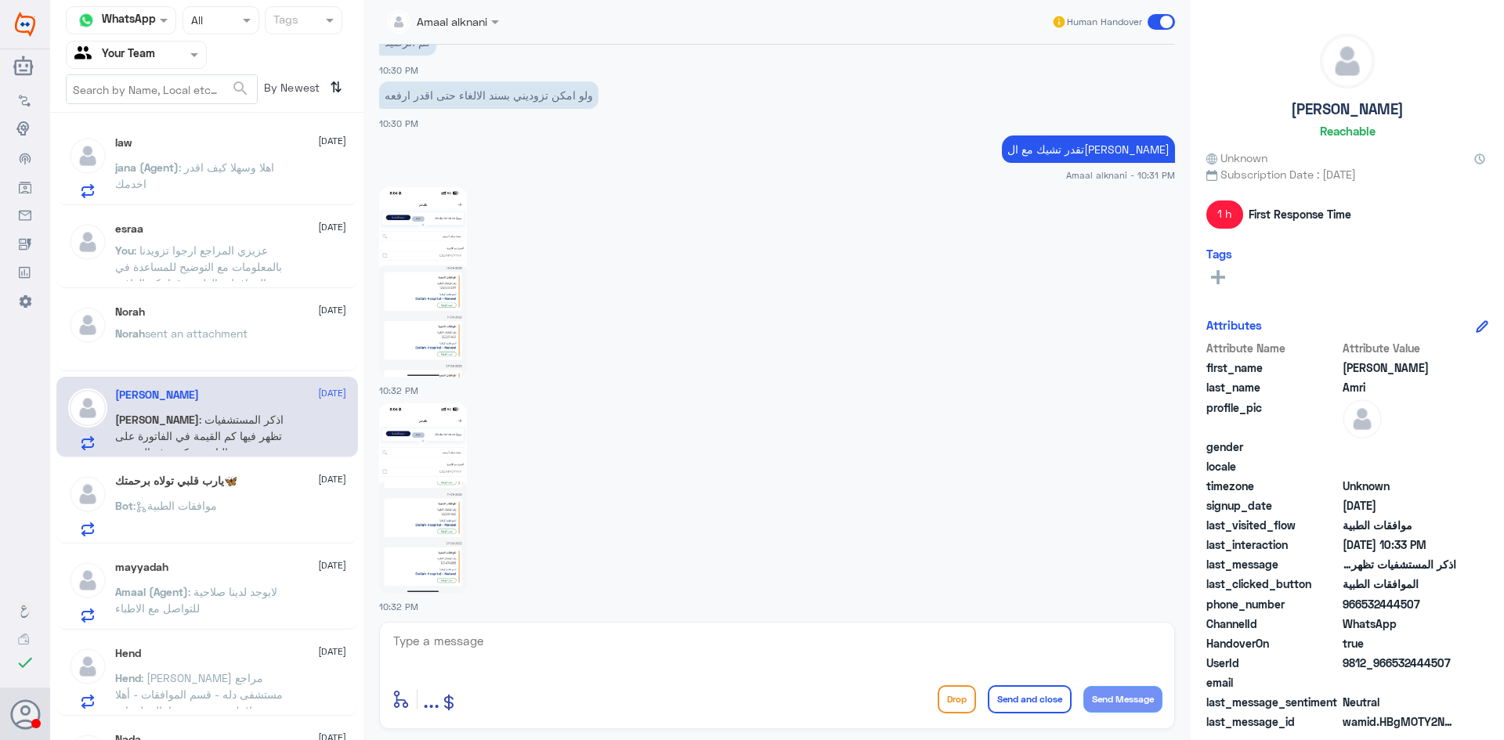
scroll to position [1010, 0]
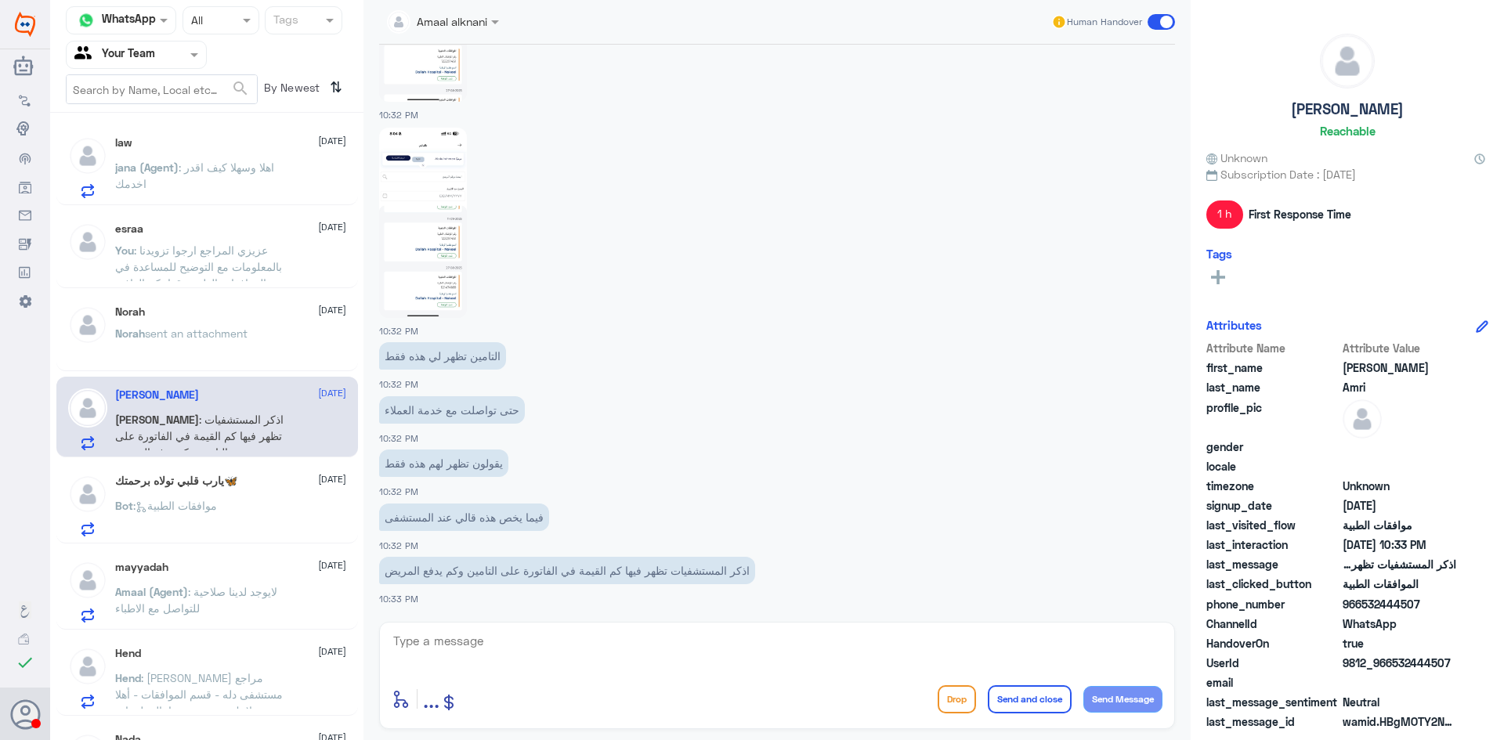
click at [239, 327] on span "sent an attachment" at bounding box center [196, 333] width 103 height 13
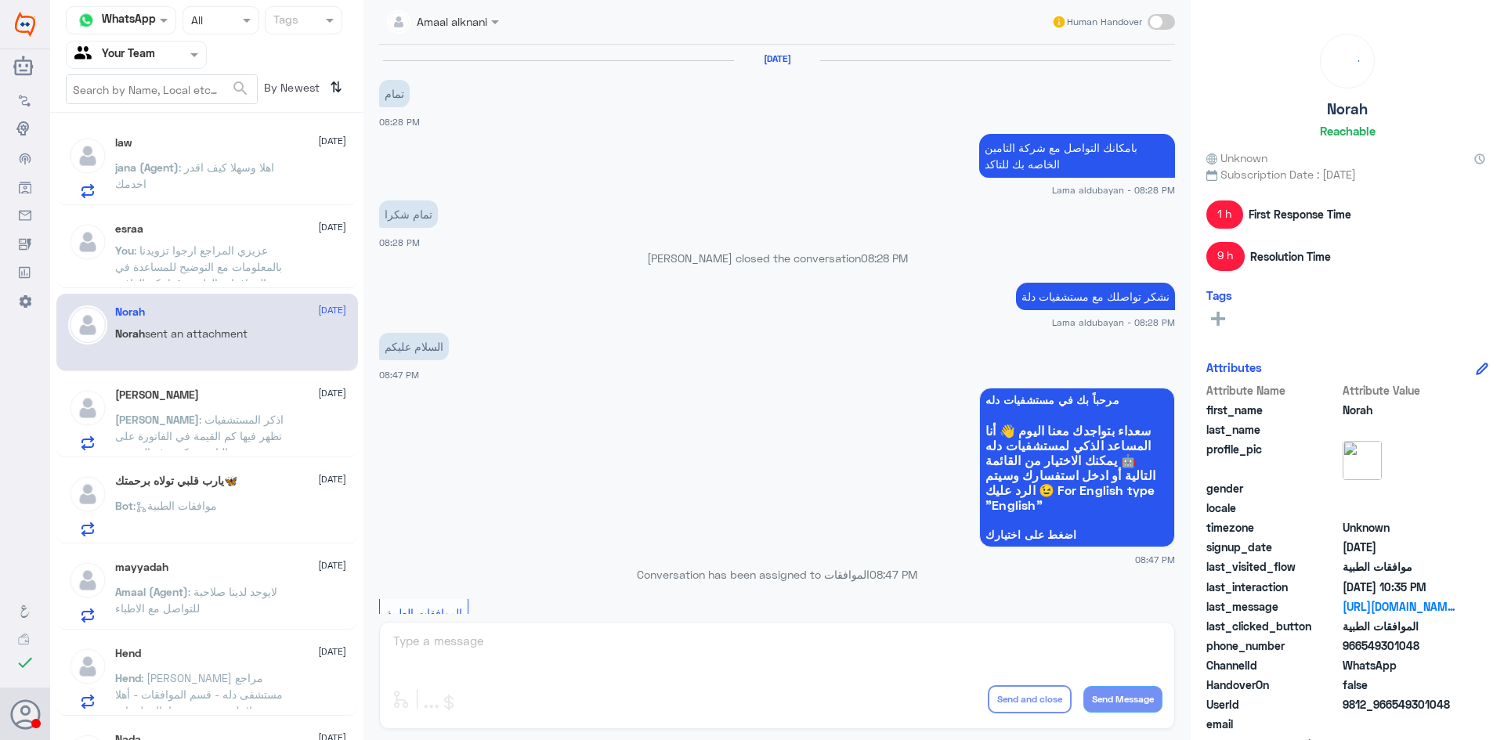
scroll to position [1116, 0]
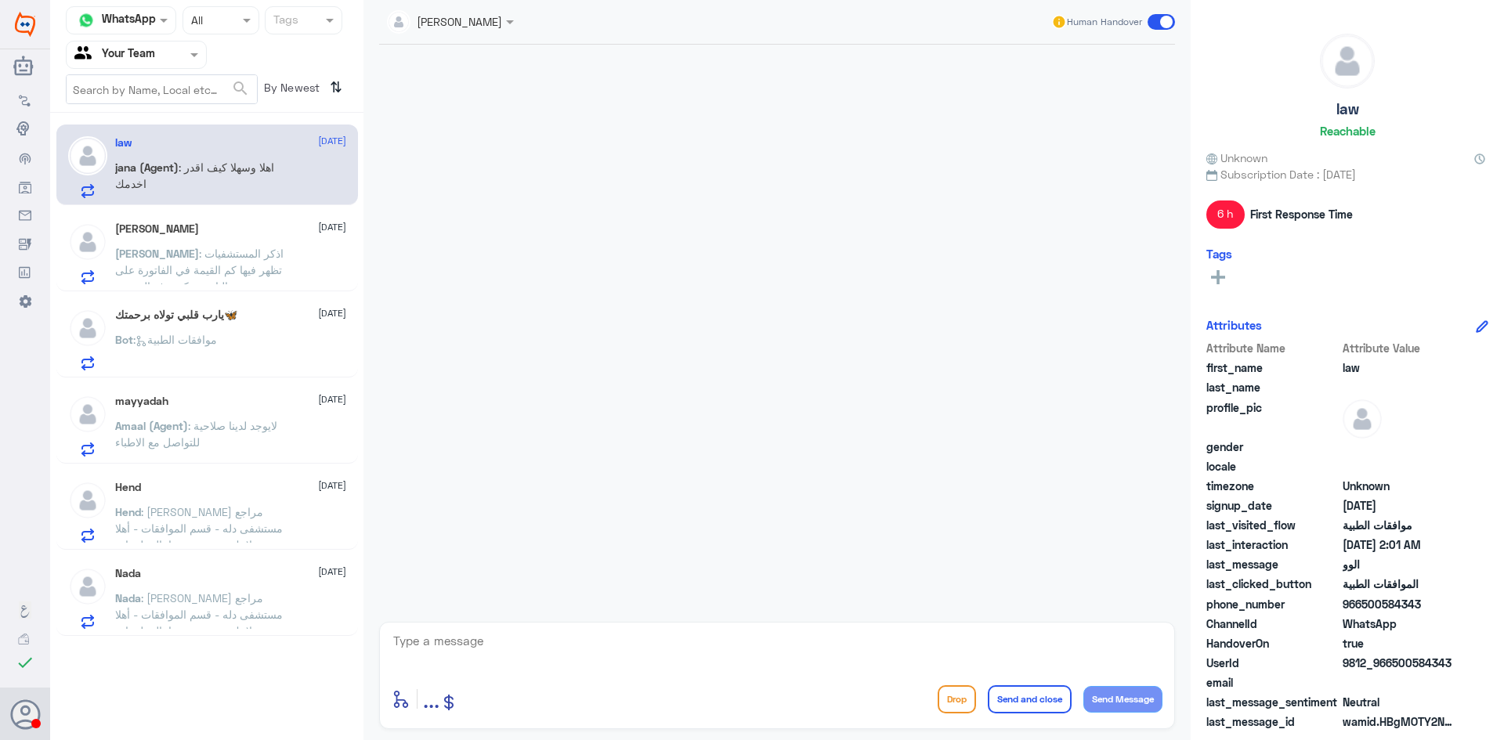
click at [276, 257] on p "[PERSON_NAME] : اذكر المستشفيات تظهر فيها كم القيمة في الفاتورة على التامين وكم…" at bounding box center [203, 264] width 176 height 39
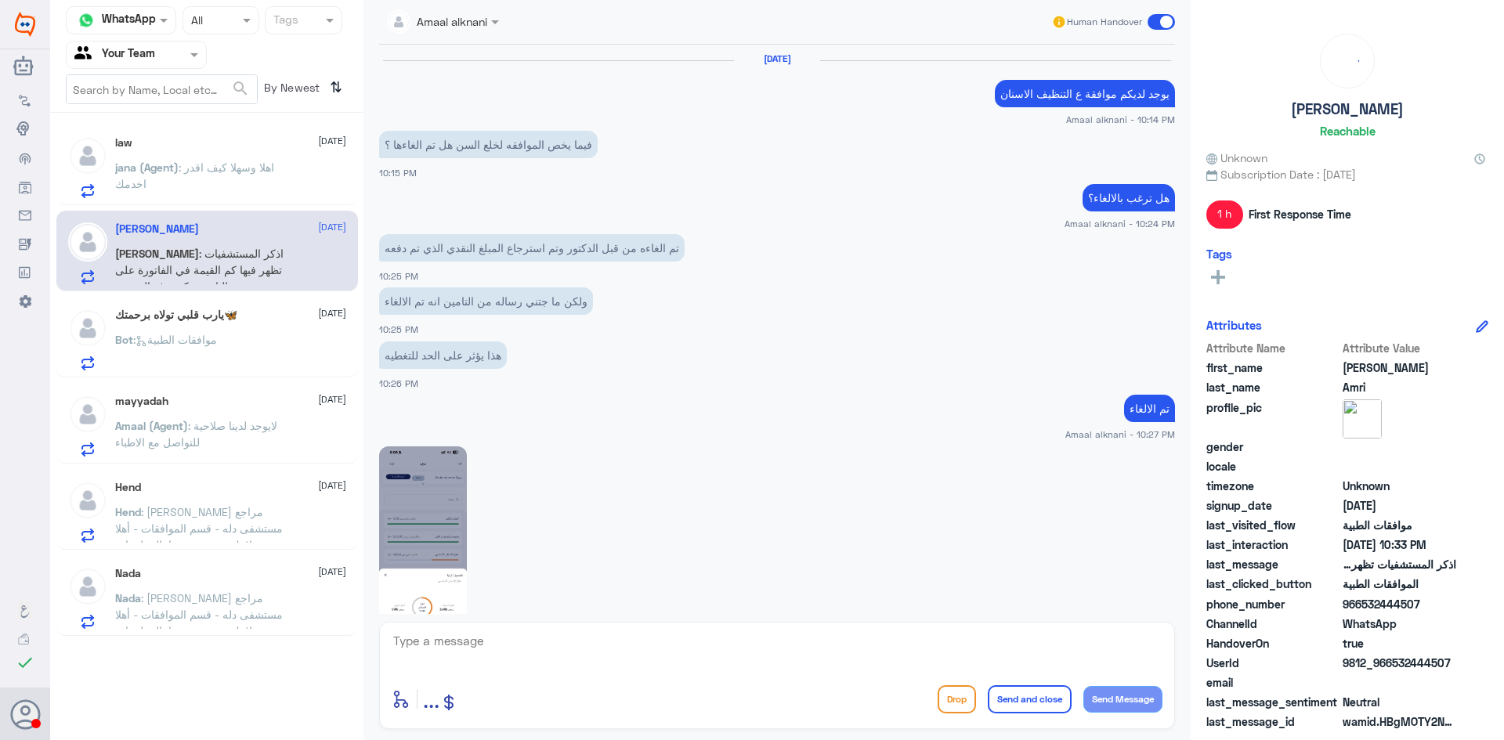
scroll to position [1010, 0]
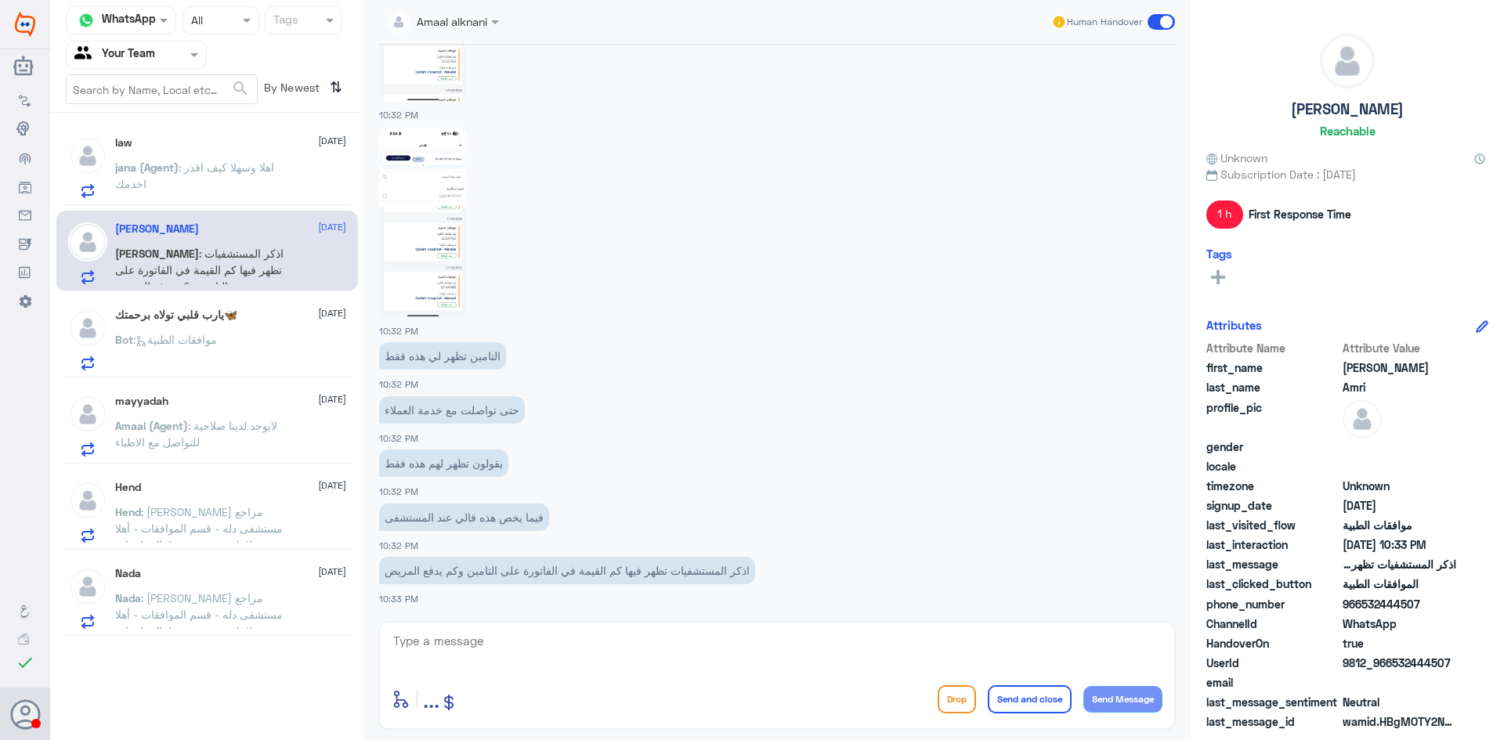
click at [446, 260] on img at bounding box center [423, 223] width 88 height 190
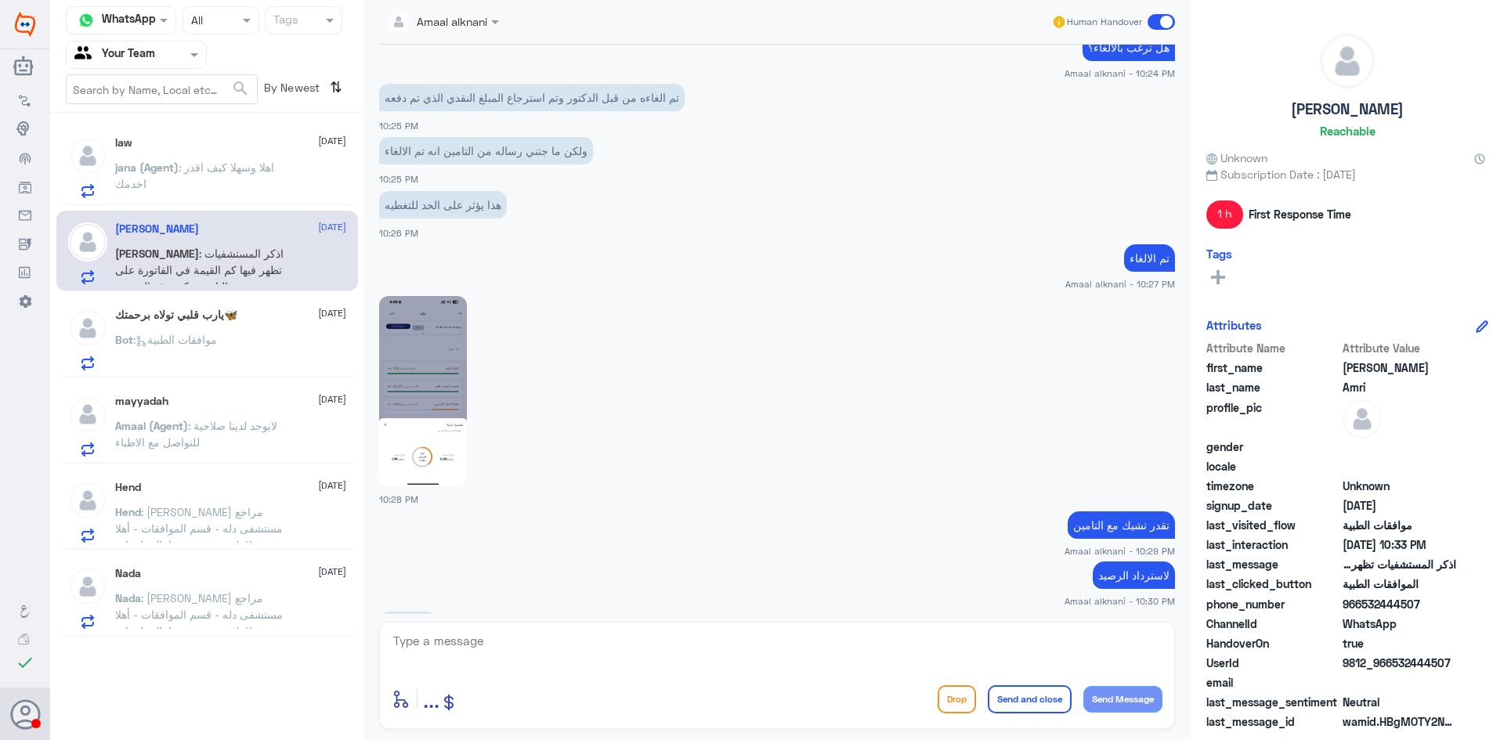
scroll to position [148, 0]
click at [464, 406] on img at bounding box center [423, 393] width 88 height 190
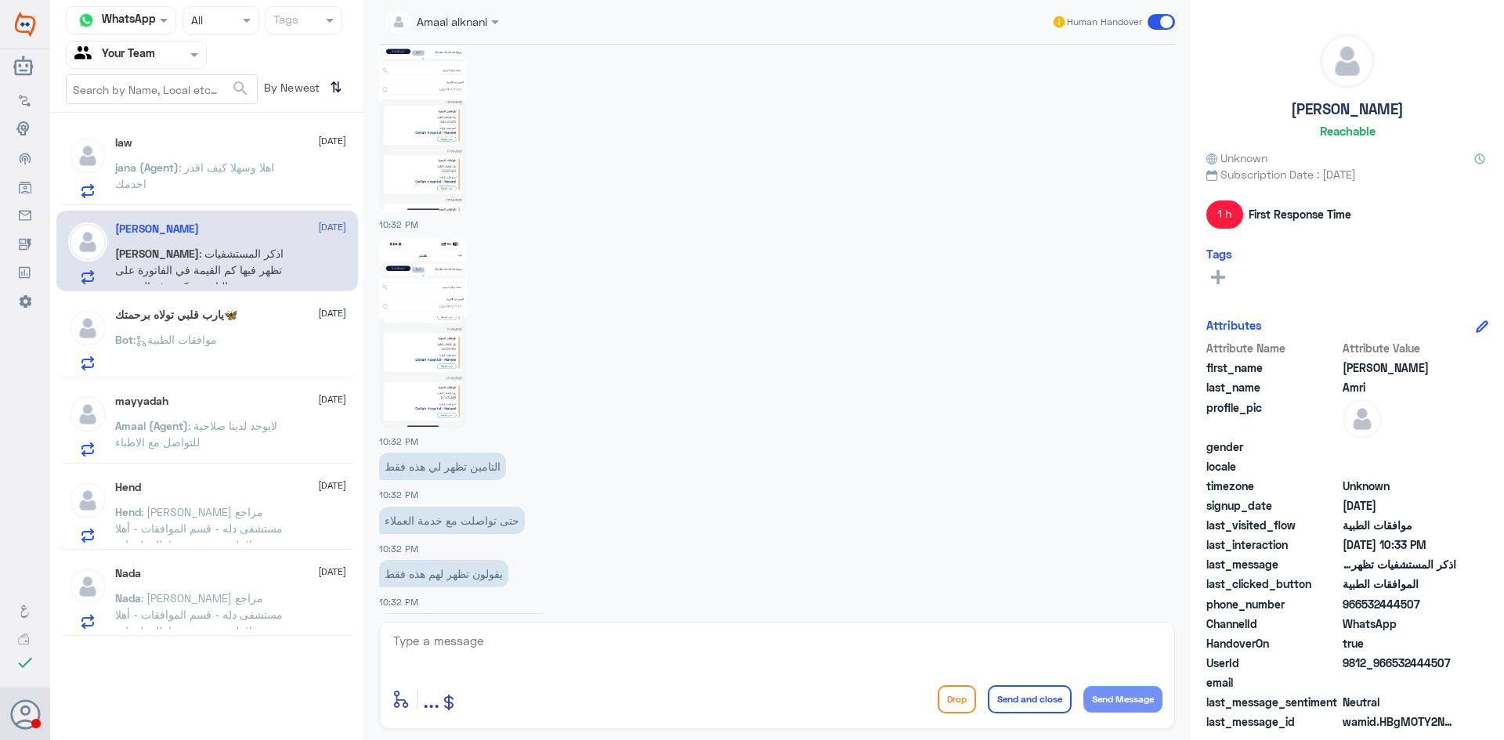
scroll to position [3024, 0]
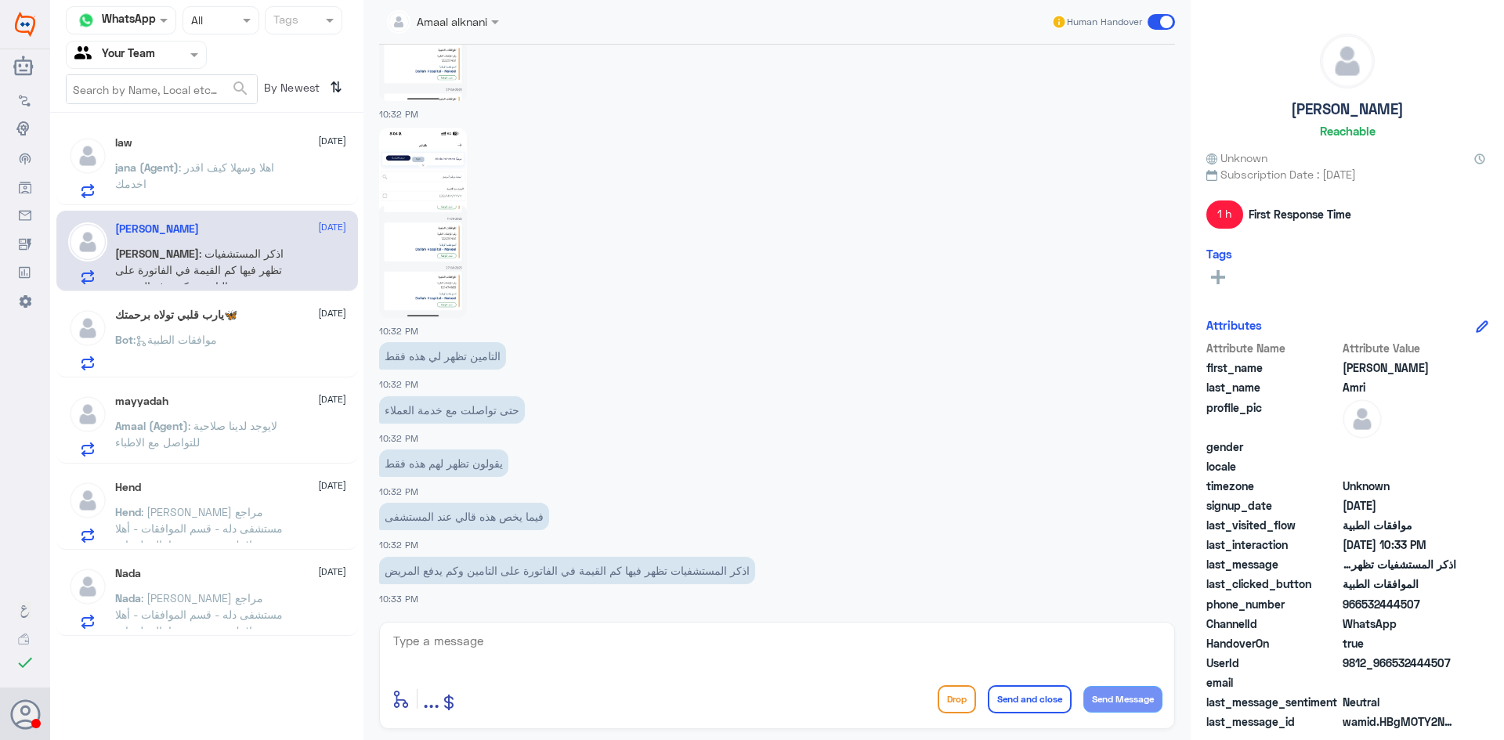
click at [215, 186] on p "jana (Agent) : اهلا وسهلا كيف اقدر اخدمك" at bounding box center [203, 178] width 176 height 39
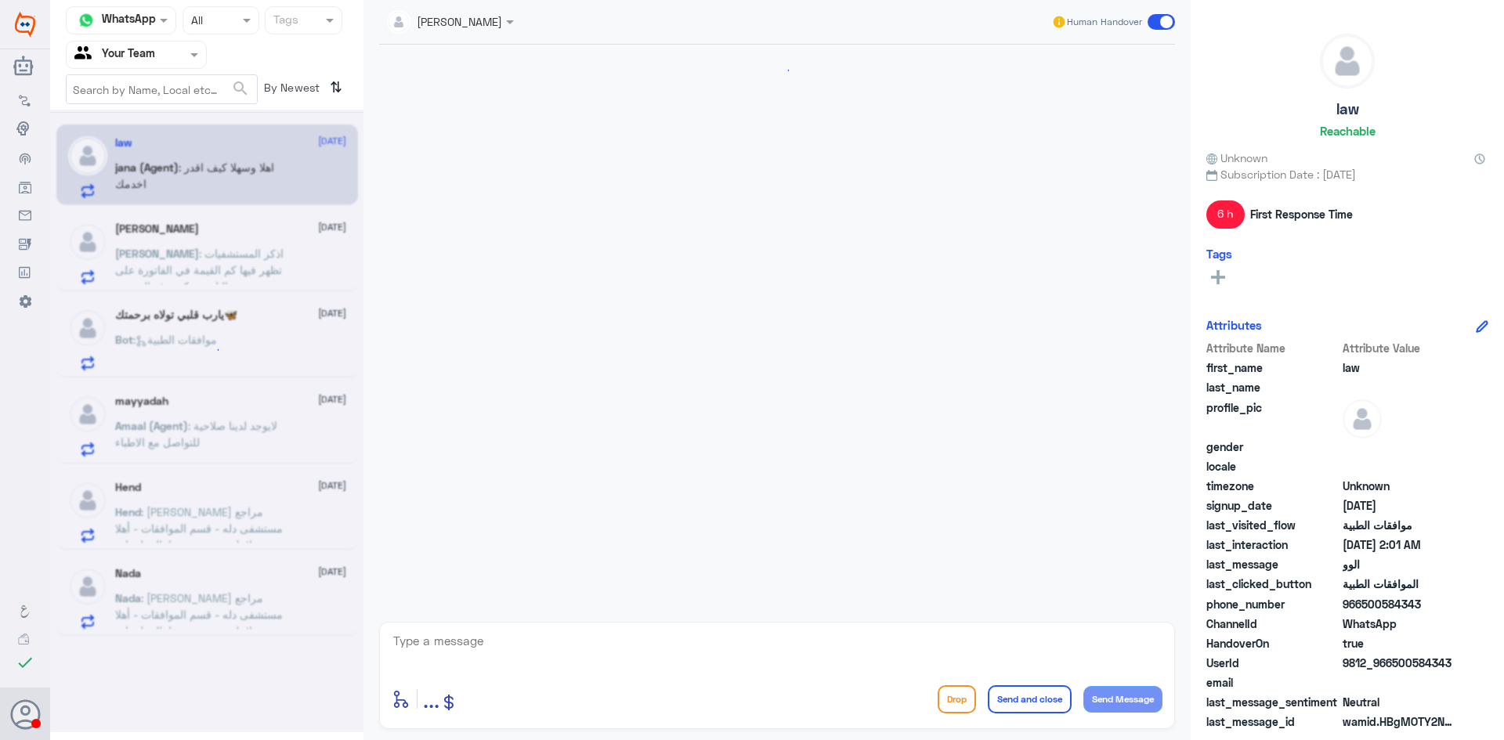
scroll to position [327, 0]
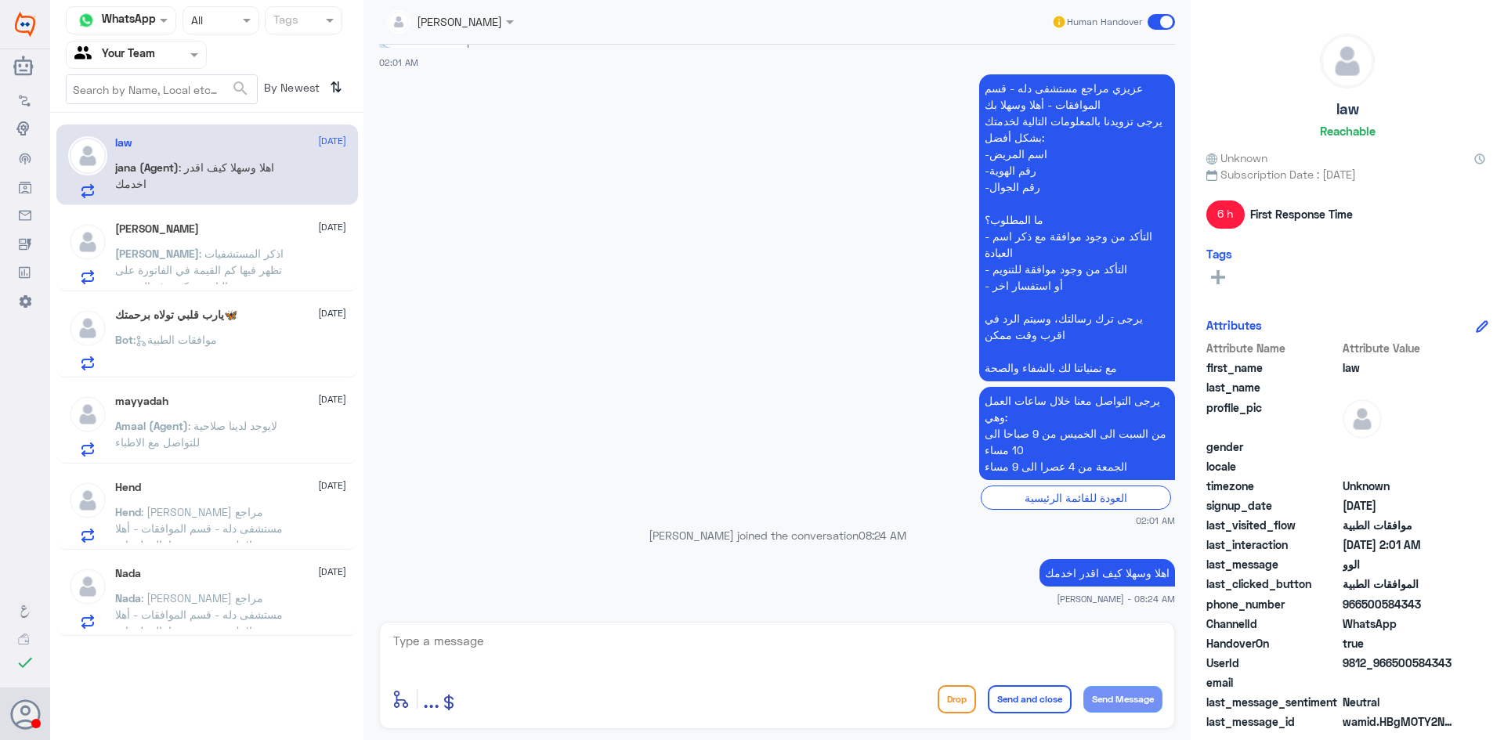
click at [582, 646] on textarea at bounding box center [777, 650] width 771 height 38
